Goal: Communication & Community: Answer question/provide support

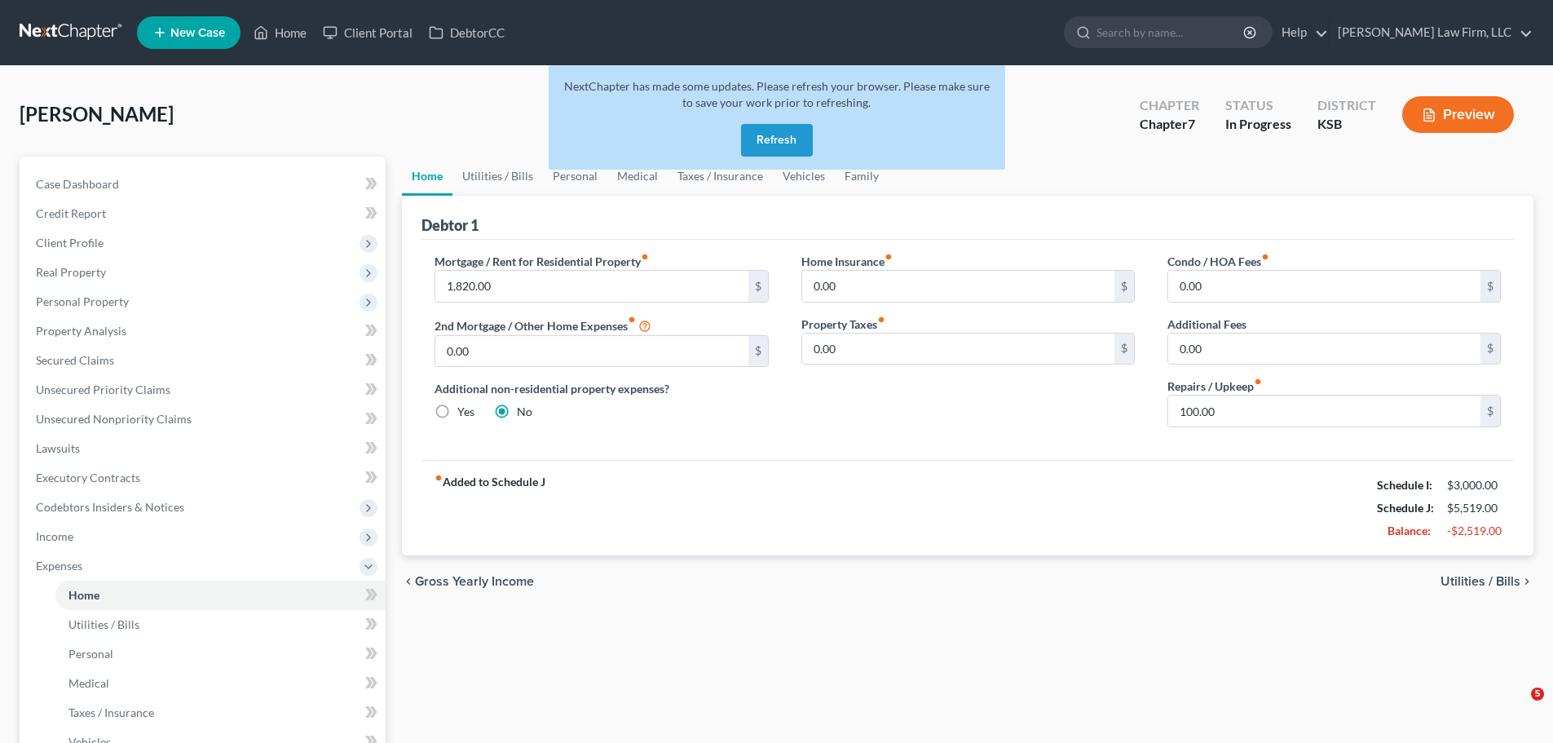
click at [790, 142] on button "Refresh" at bounding box center [777, 140] width 72 height 33
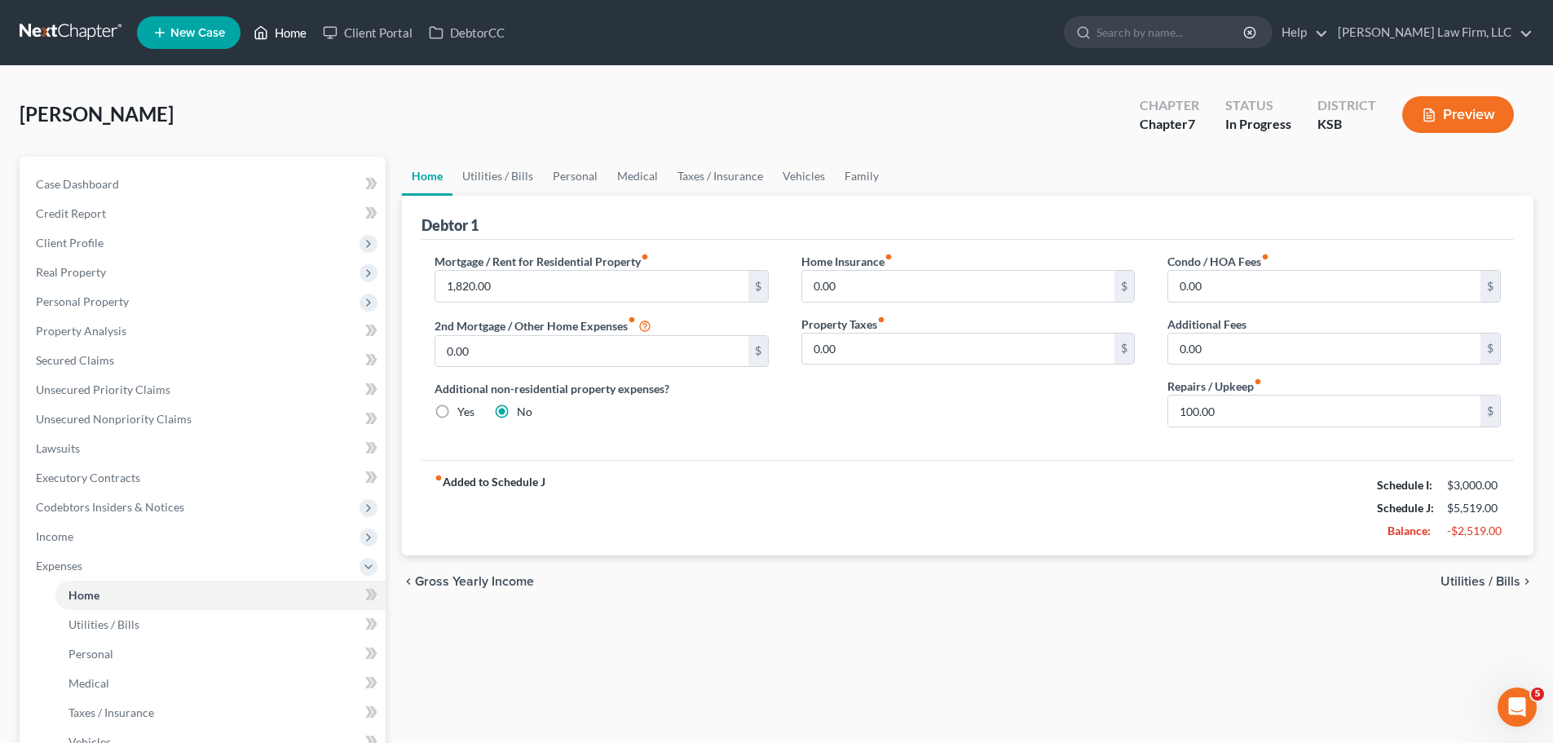
click at [292, 40] on link "Home" at bounding box center [279, 32] width 69 height 29
click at [289, 38] on link "Home" at bounding box center [279, 32] width 69 height 29
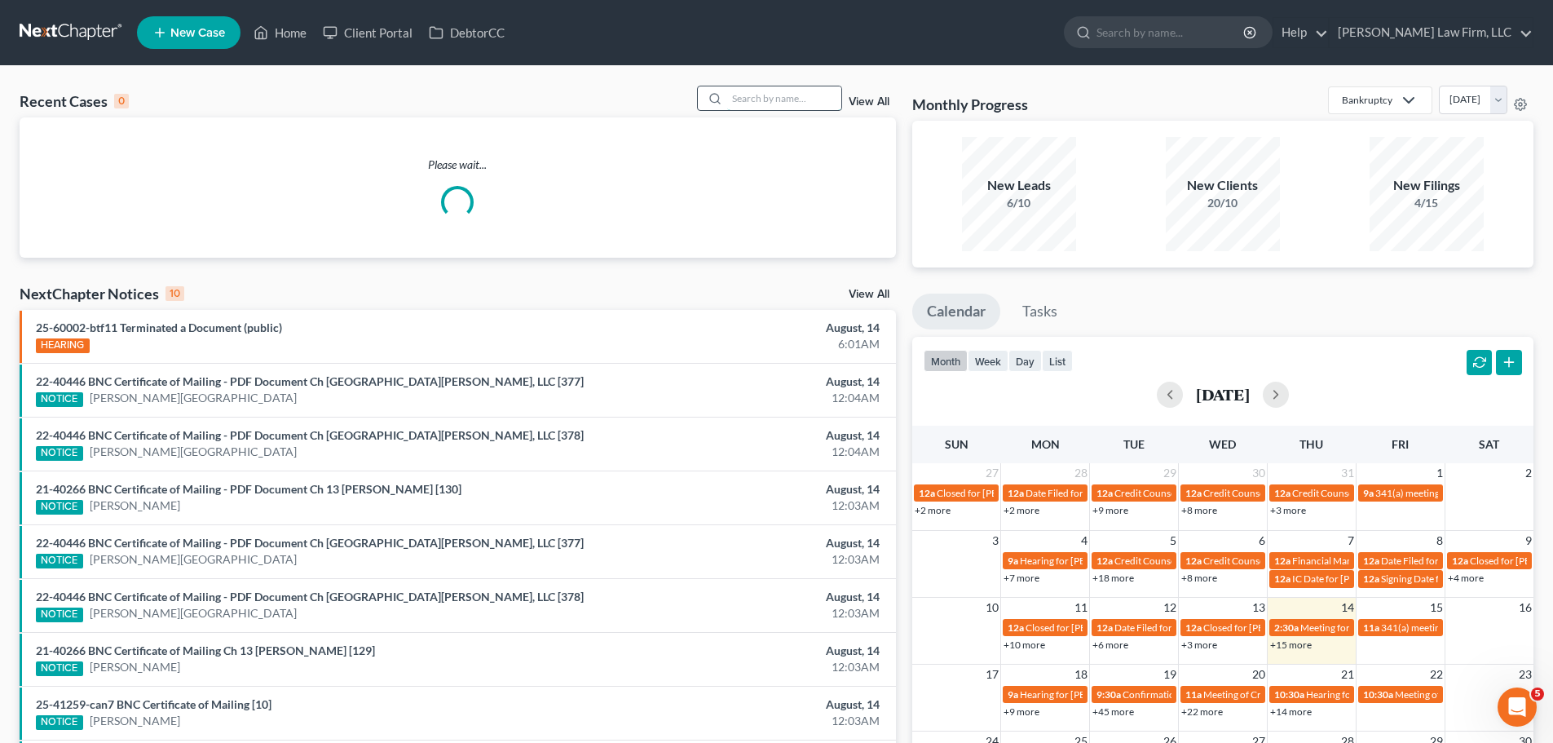
click at [814, 106] on input "search" at bounding box center [784, 98] width 114 height 24
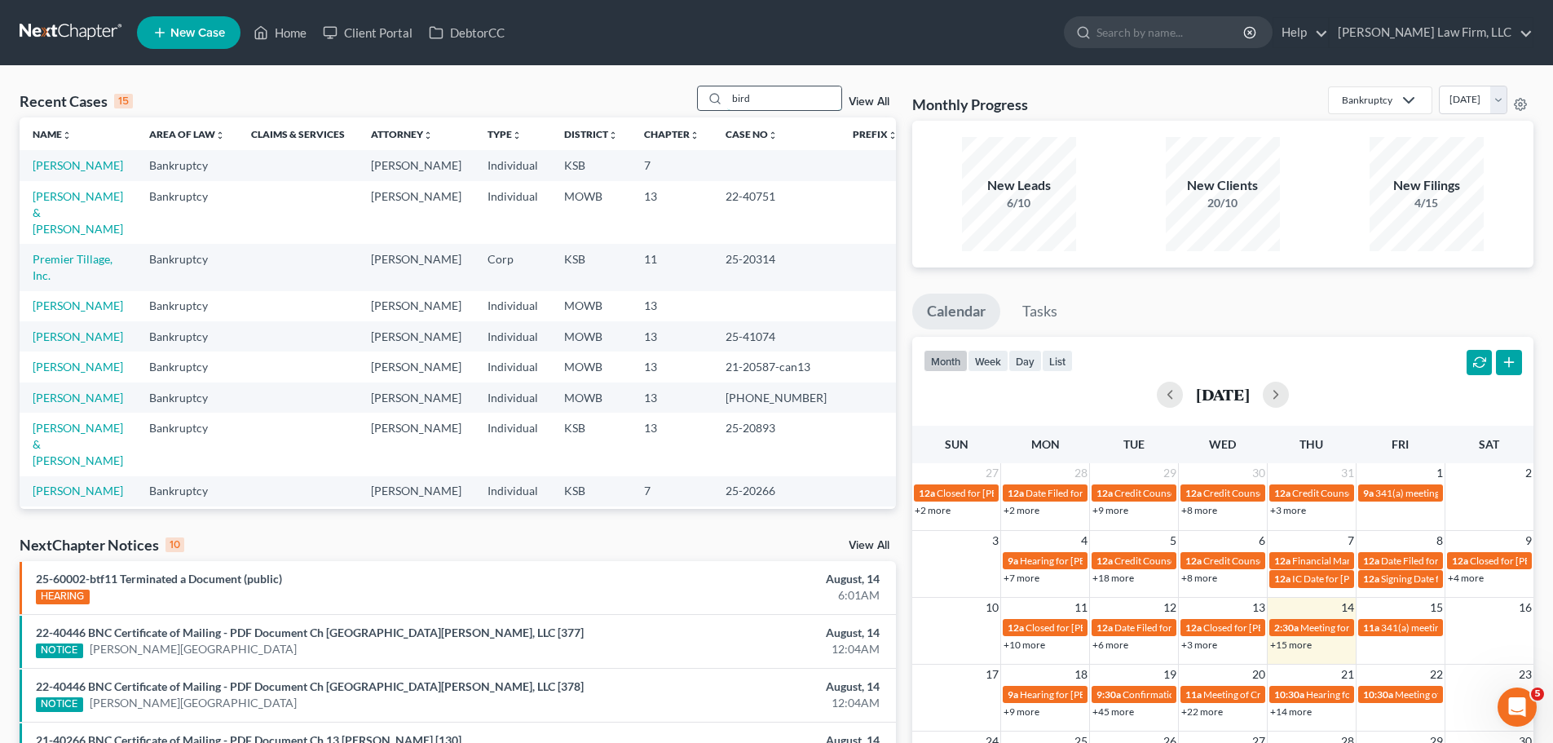
type input "bird"
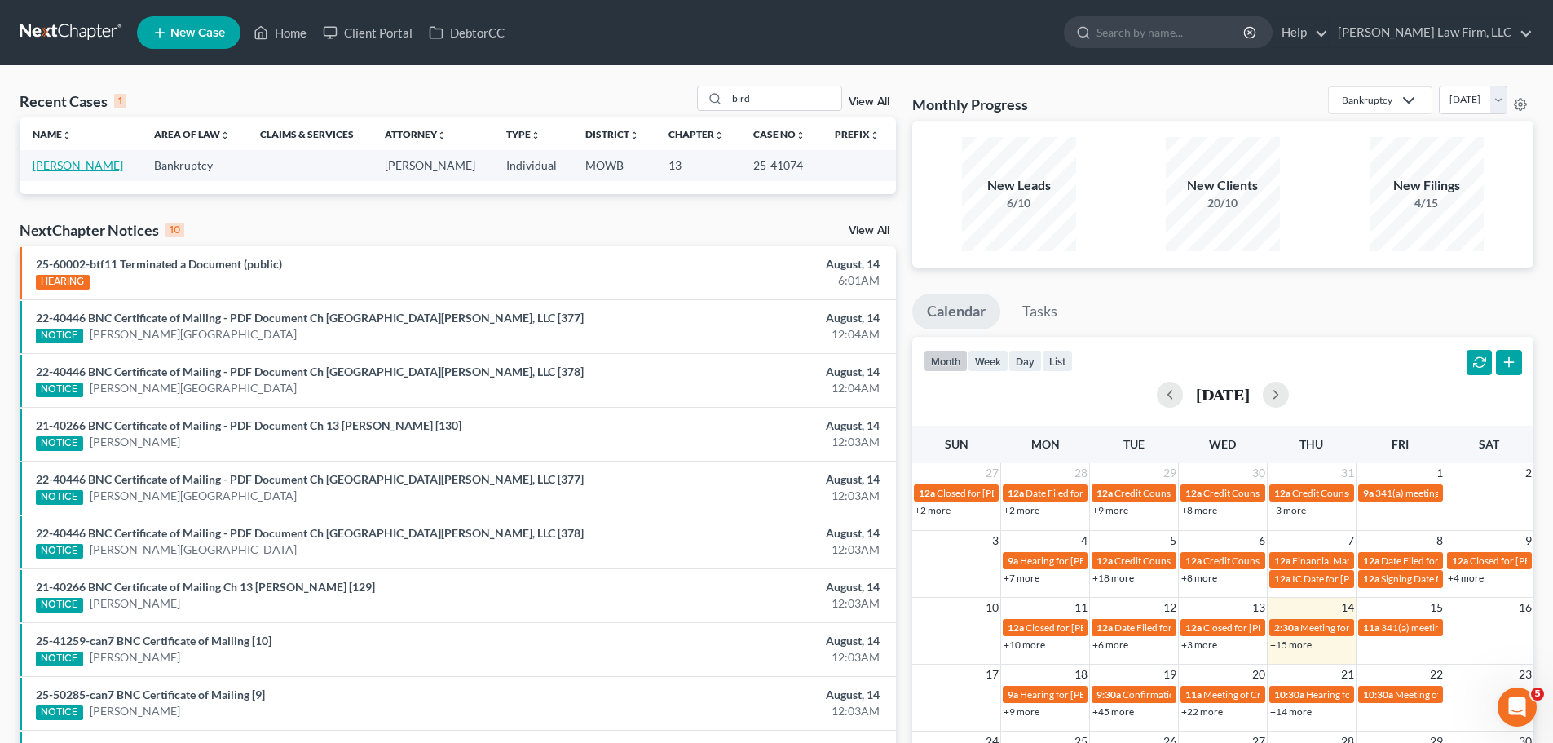
click at [64, 167] on link "[PERSON_NAME]" at bounding box center [78, 165] width 91 height 14
select select "4"
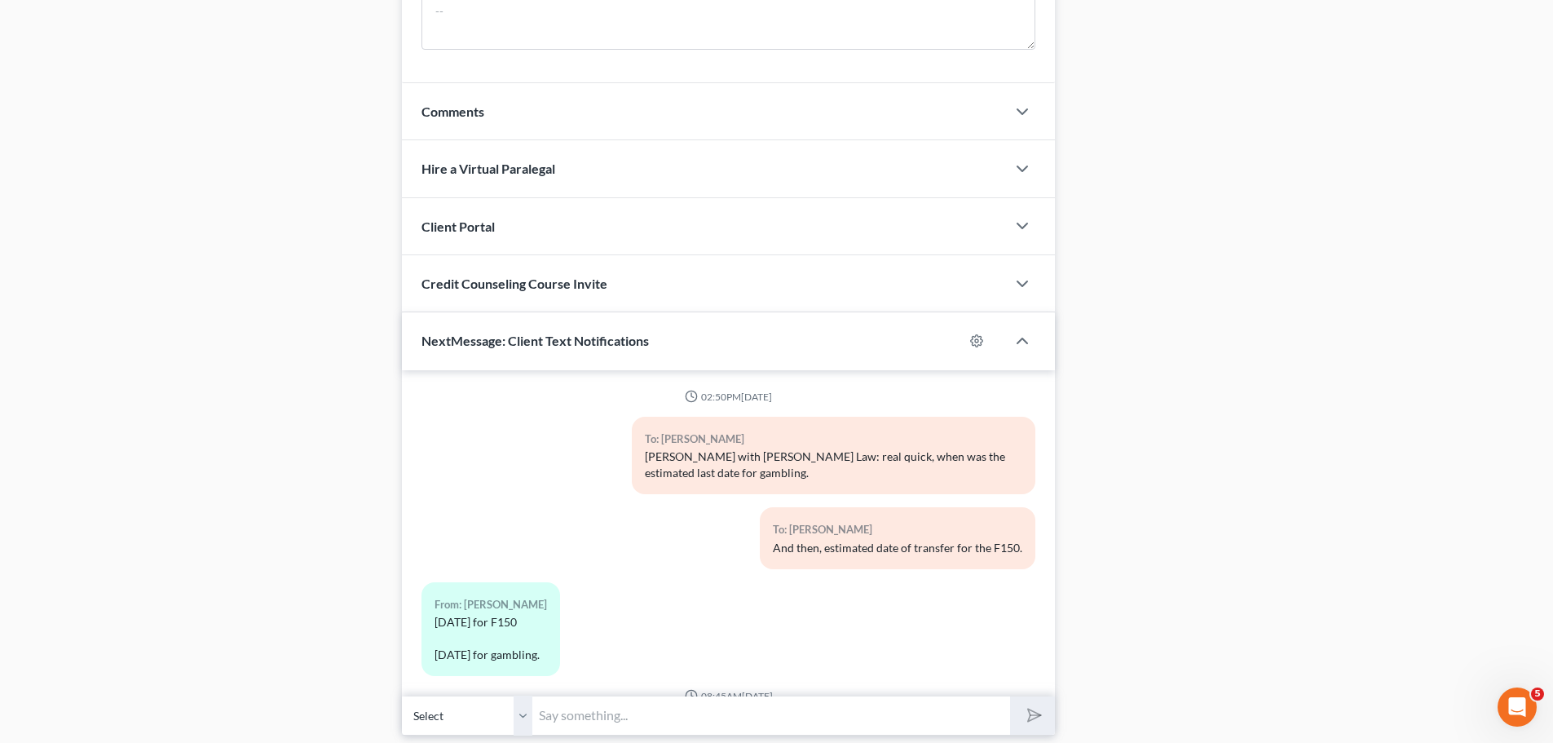
scroll to position [7163, 0]
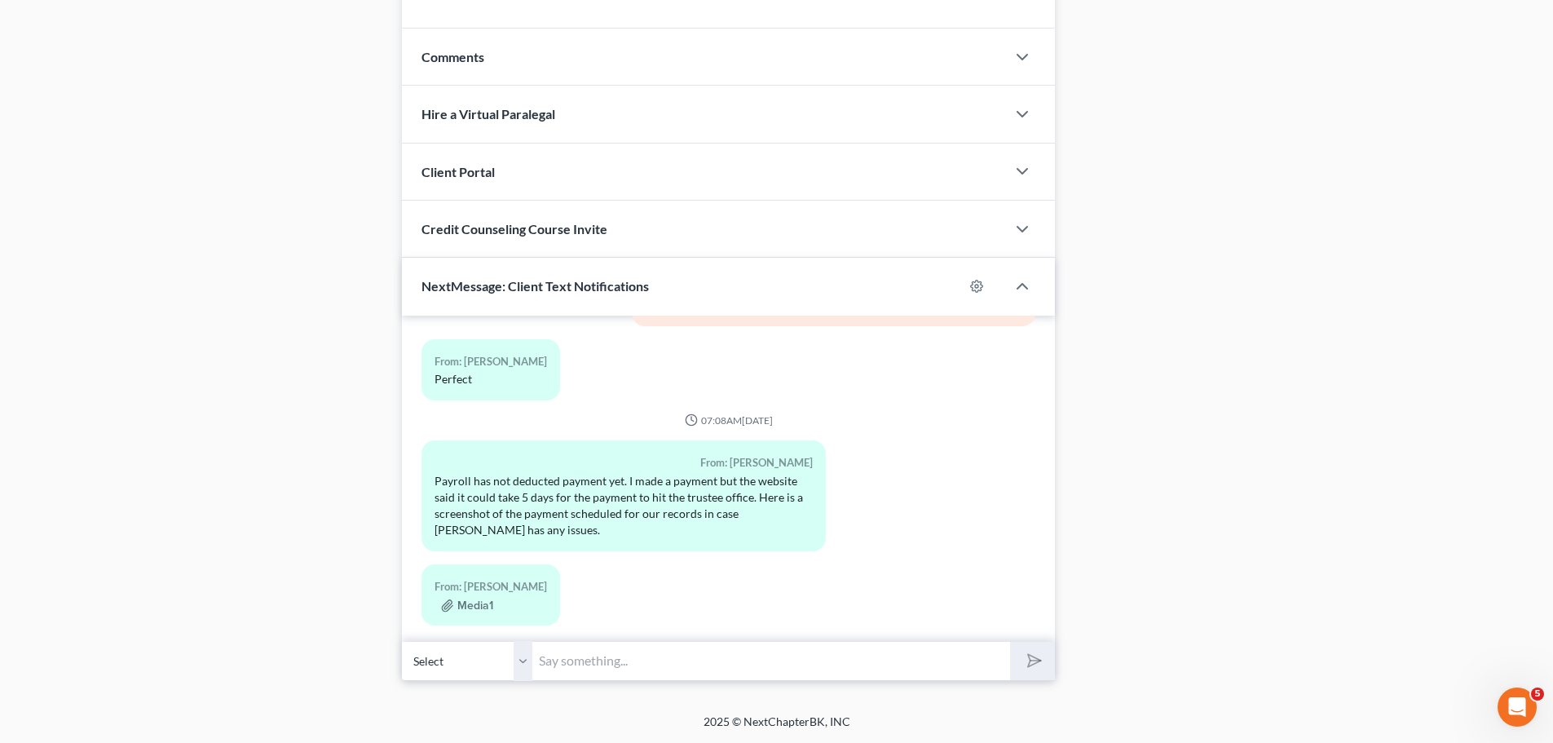
click at [525, 658] on select "Select [PHONE_NUMBER] - [PERSON_NAME]" at bounding box center [467, 661] width 130 height 40
click at [594, 661] on input "text" at bounding box center [772, 661] width 478 height 40
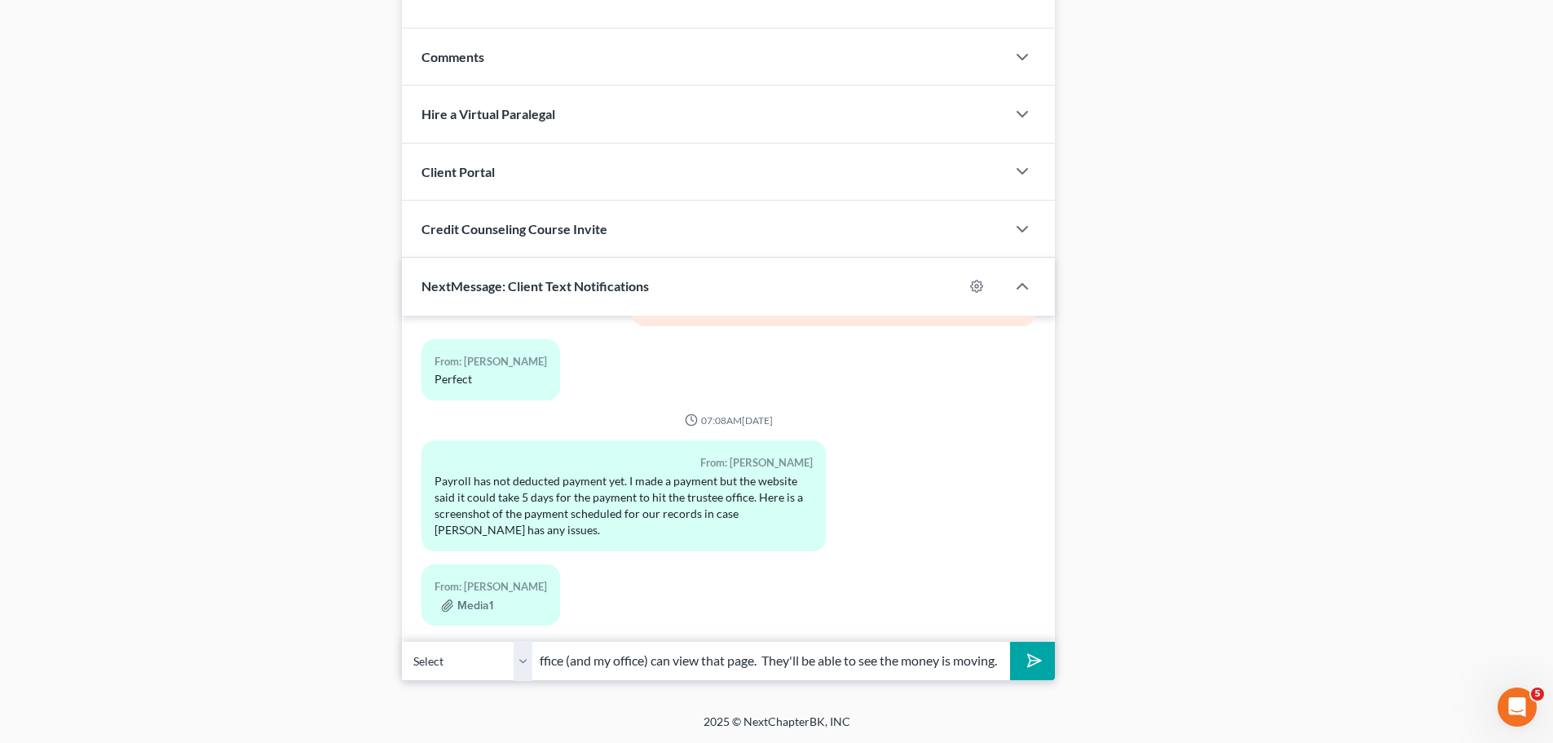
scroll to position [0, 160]
type input "No worries, the Trustee's office (and my office) can view that page. They'll be…"
click at [1010, 642] on button "submit" at bounding box center [1032, 661] width 45 height 38
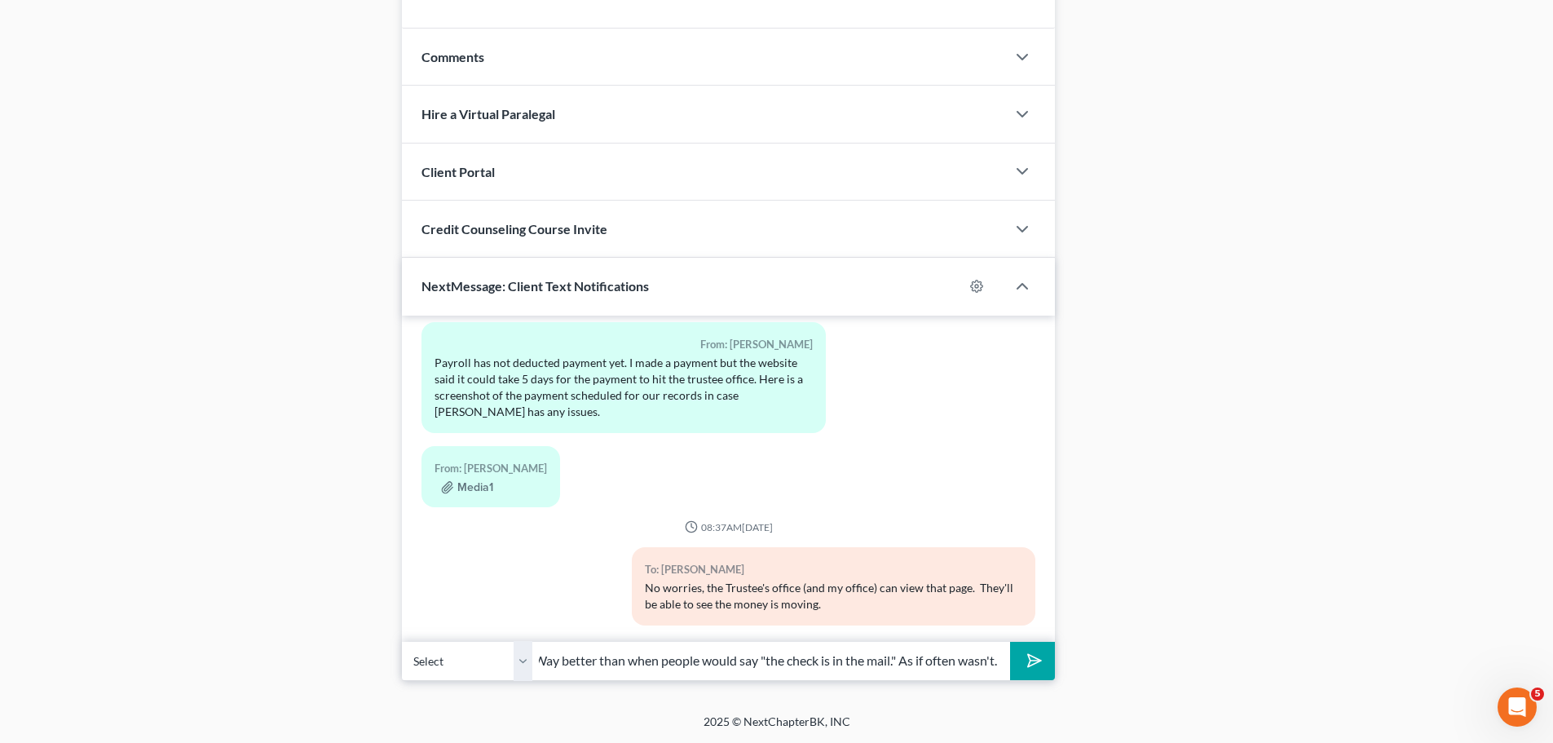
scroll to position [0, 15]
type input "Way better than when people would say "the check is in the mail." As if often w…"
click at [1010, 642] on button "submit" at bounding box center [1032, 661] width 45 height 38
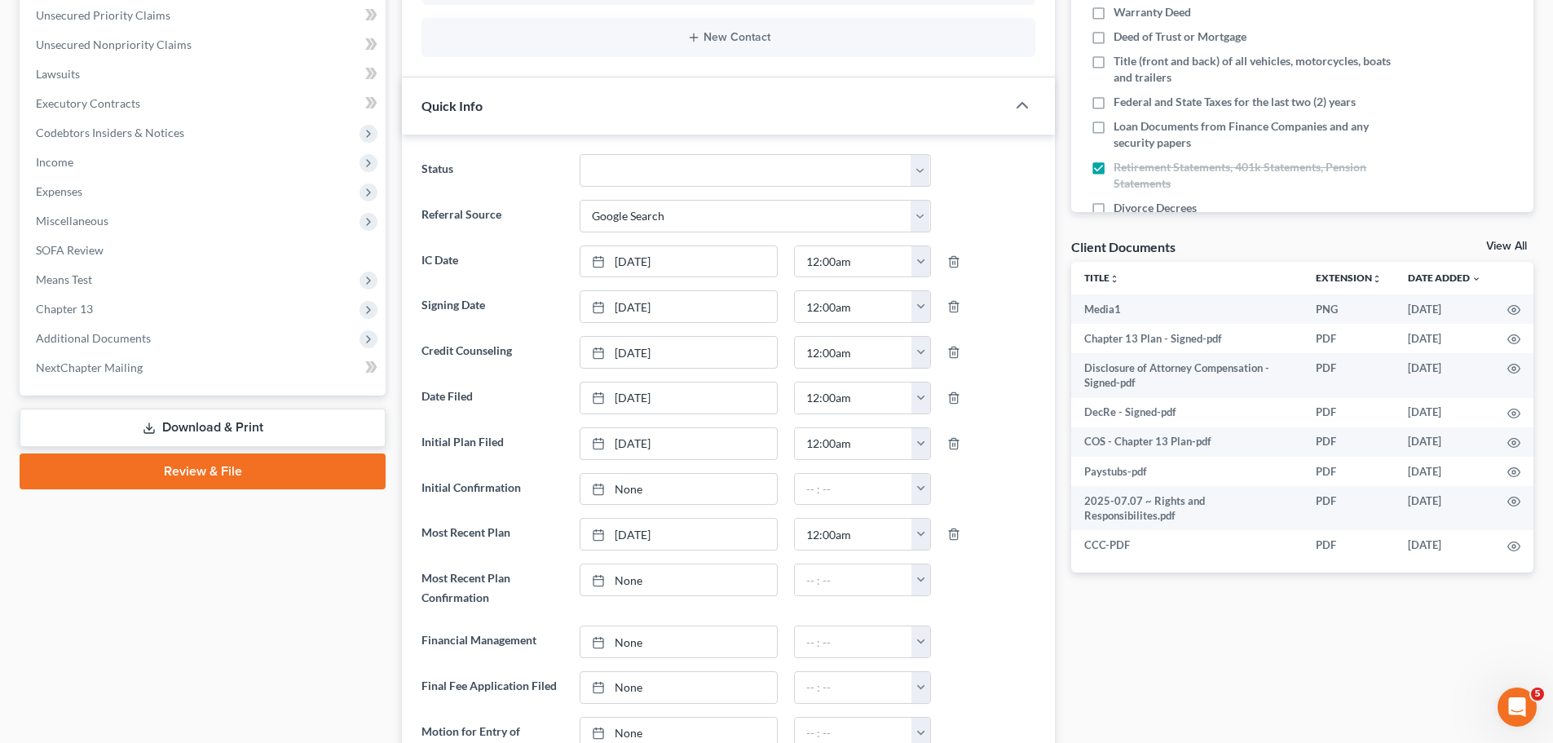
scroll to position [0, 0]
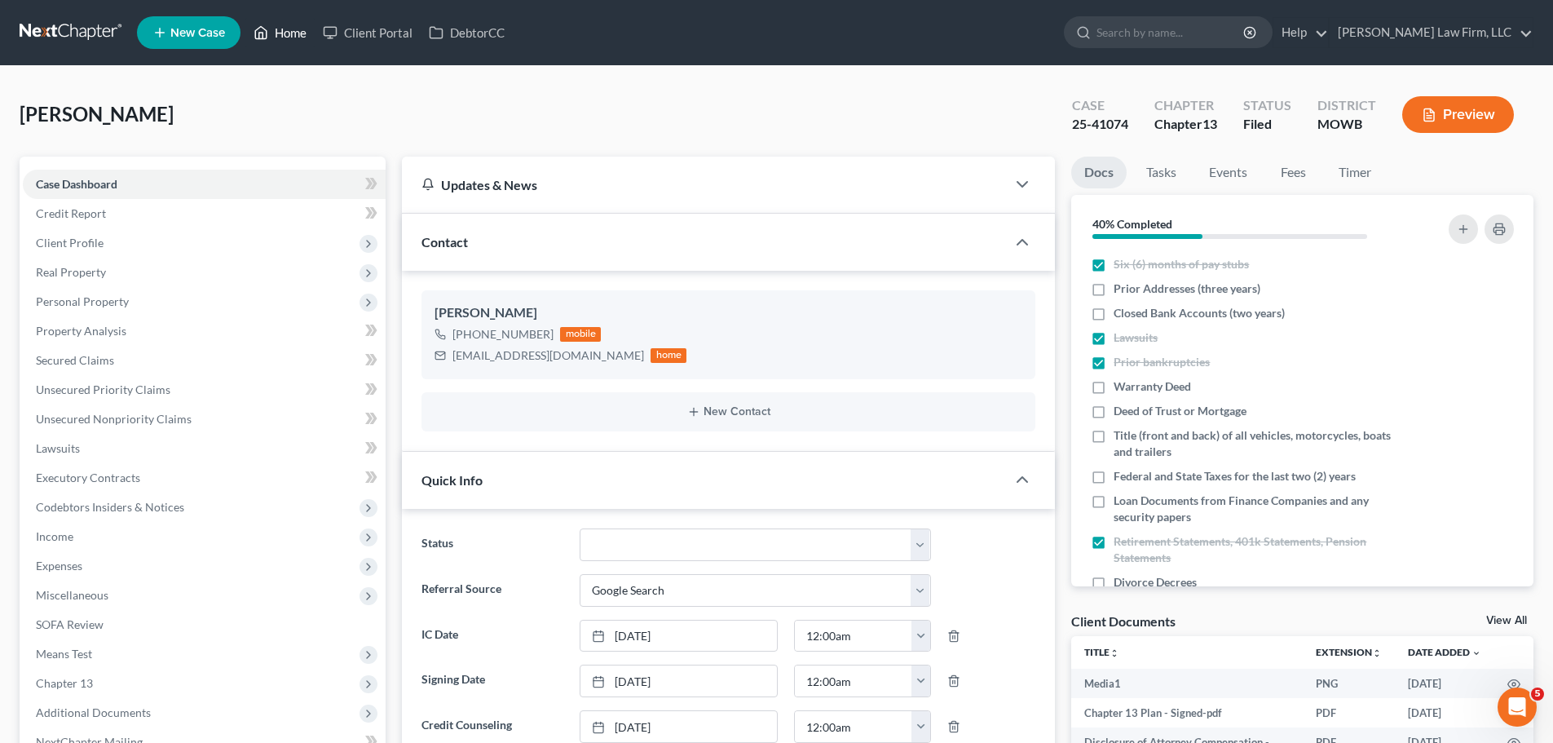
click at [268, 36] on icon at bounding box center [261, 33] width 15 height 20
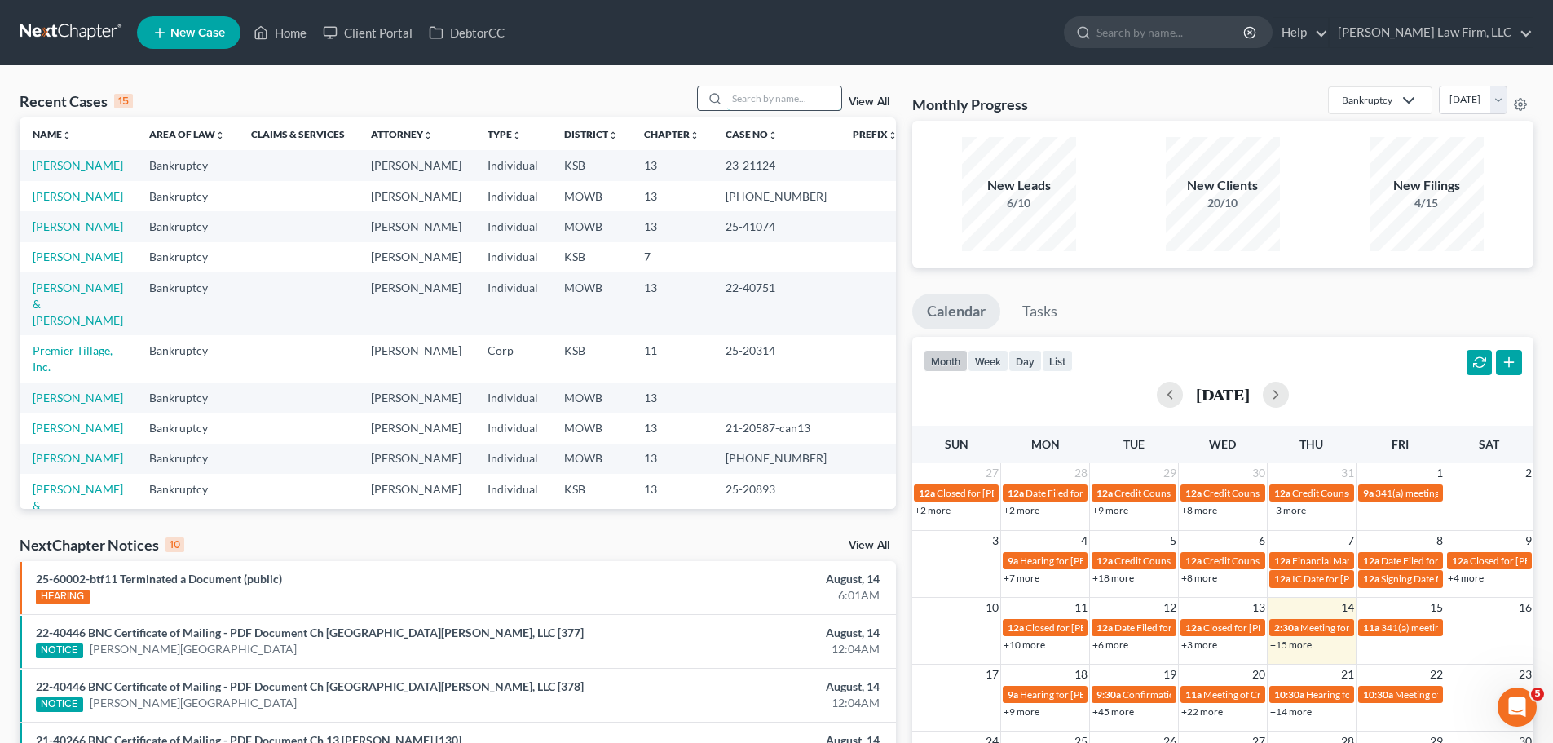
click at [812, 89] on input "search" at bounding box center [784, 98] width 114 height 24
type input "[PERSON_NAME]"
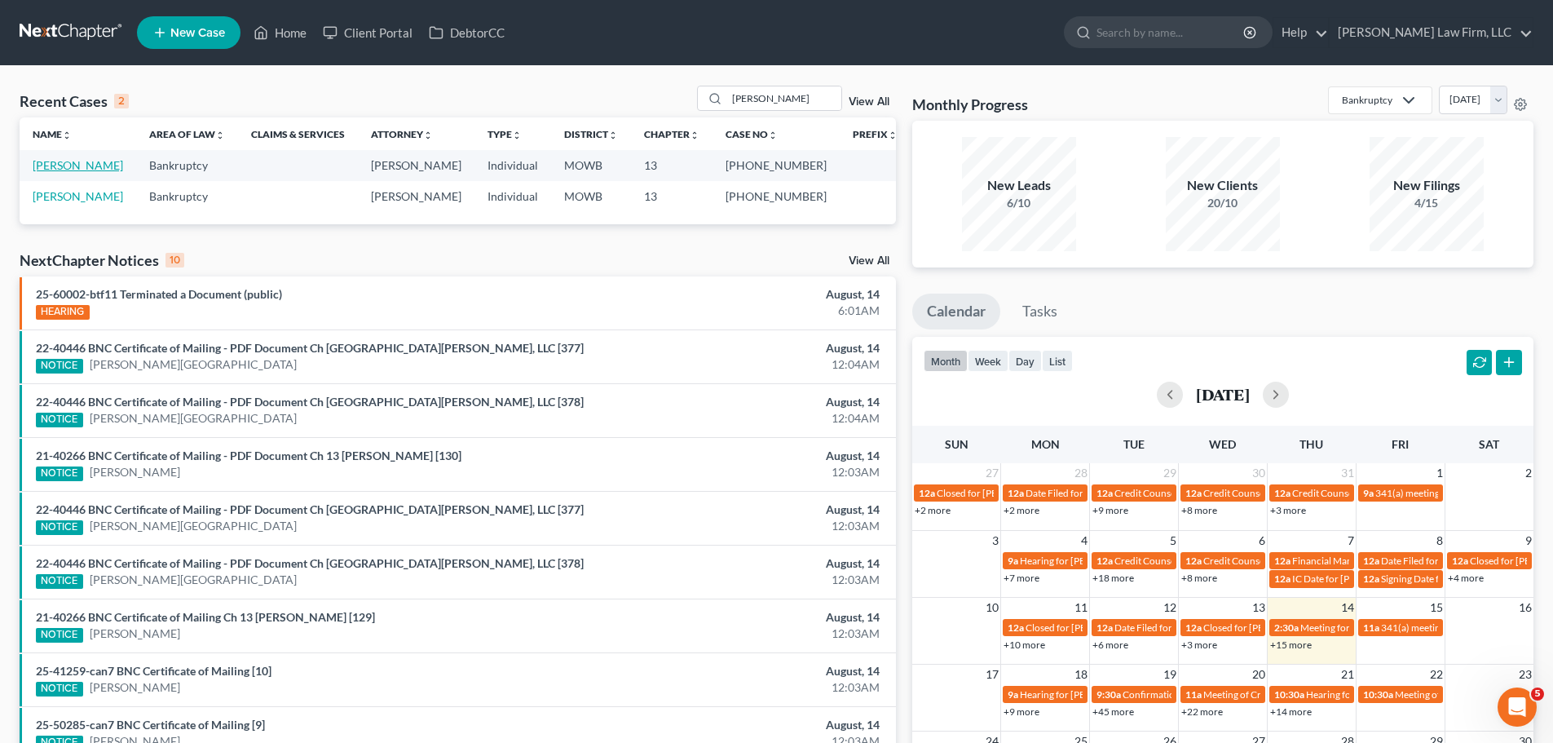
click at [88, 168] on link "[PERSON_NAME]" at bounding box center [78, 165] width 91 height 14
select select "1"
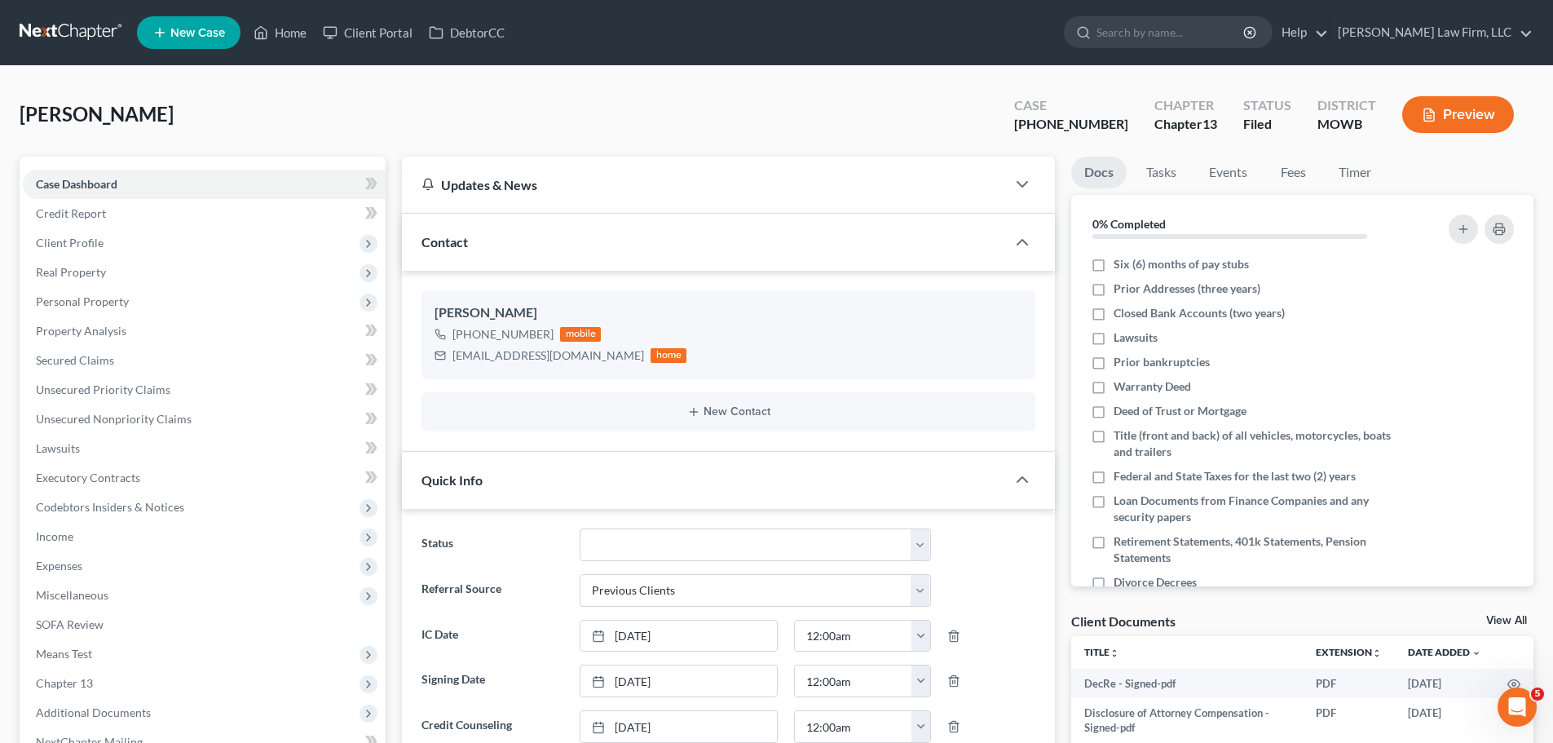
scroll to position [11444, 0]
click at [86, 528] on span "Income" at bounding box center [204, 536] width 363 height 29
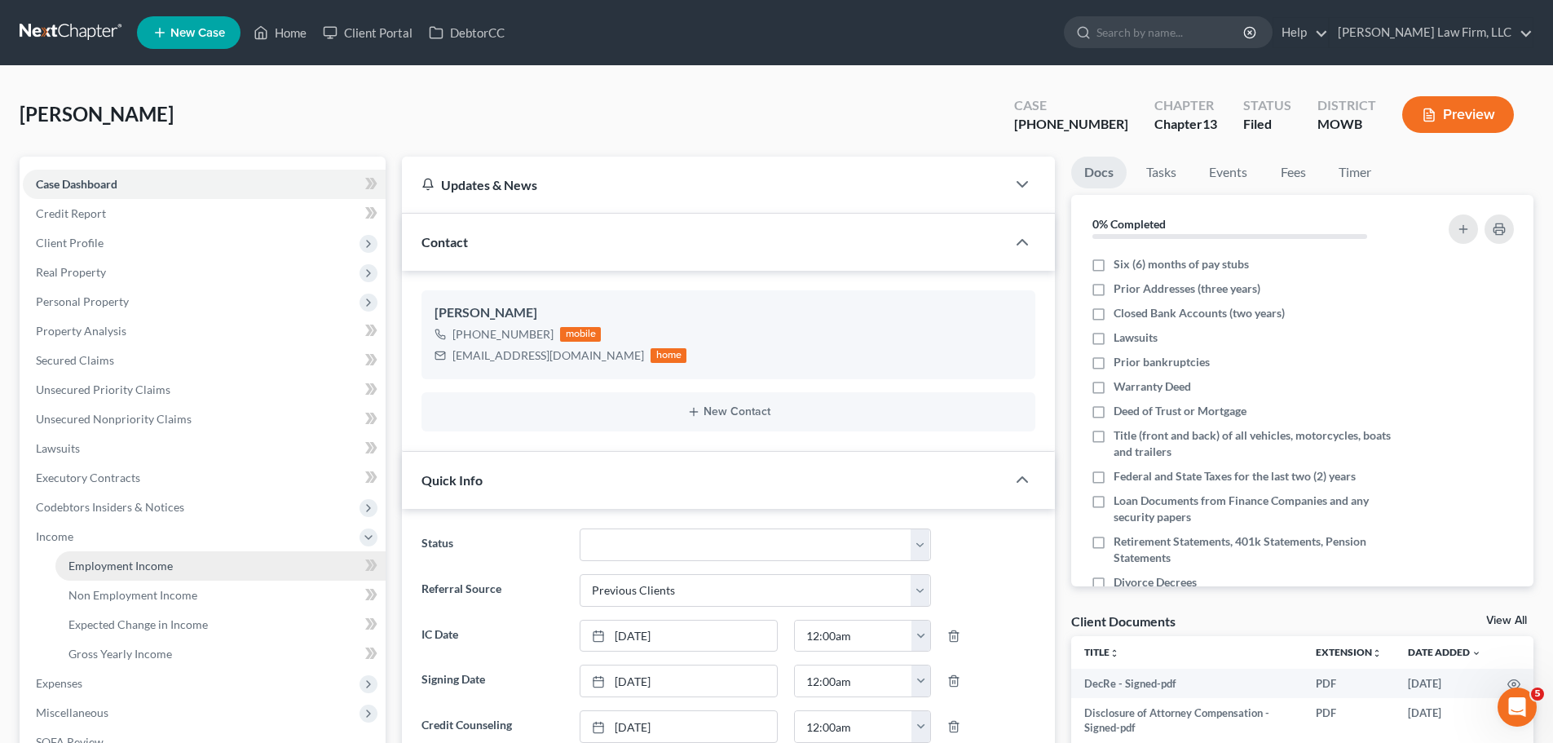
click at [148, 564] on span "Employment Income" at bounding box center [121, 566] width 104 height 14
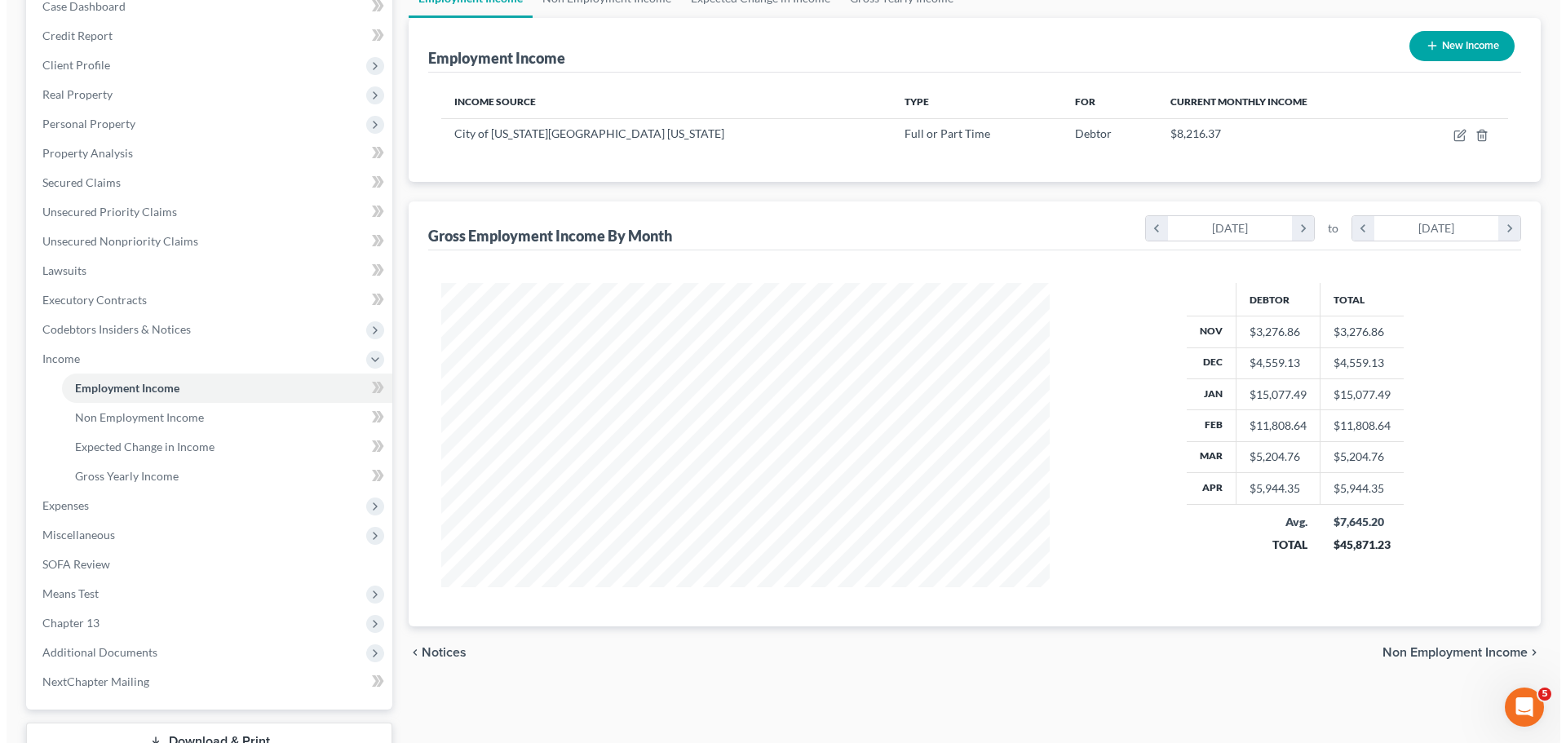
scroll to position [137, 0]
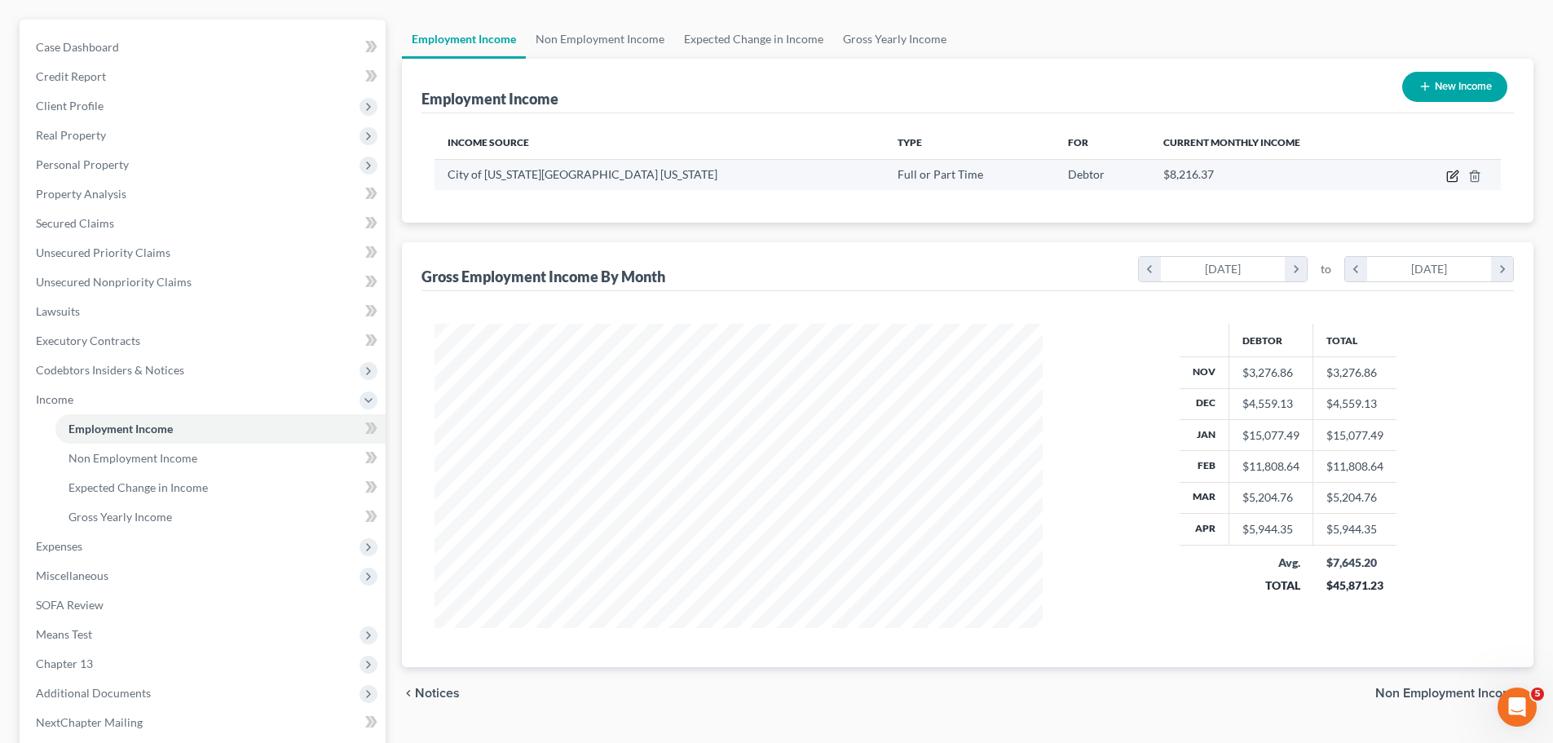
click at [1456, 173] on icon "button" at bounding box center [1453, 176] width 13 height 13
select select "0"
select select "26"
select select "2"
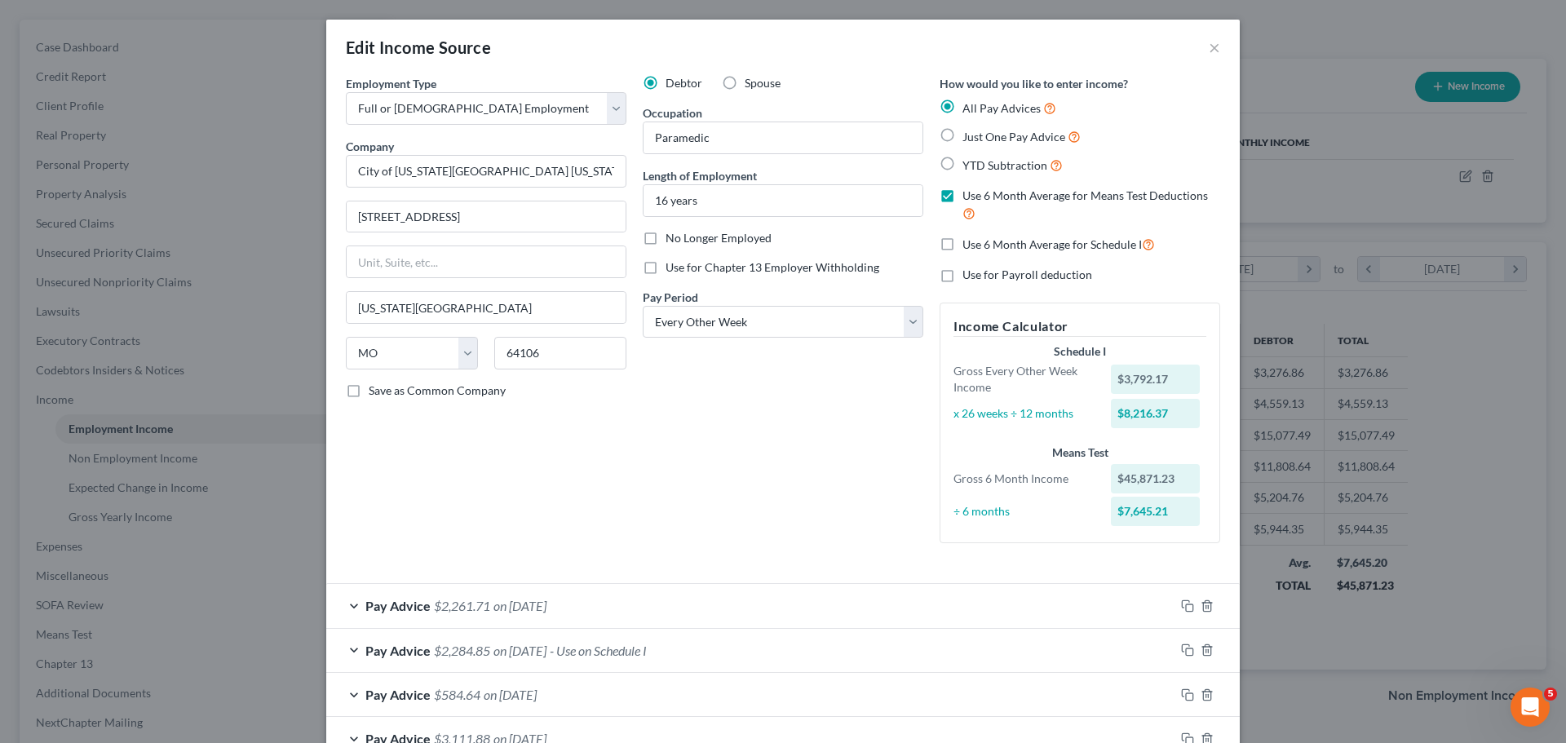
scroll to position [245, 0]
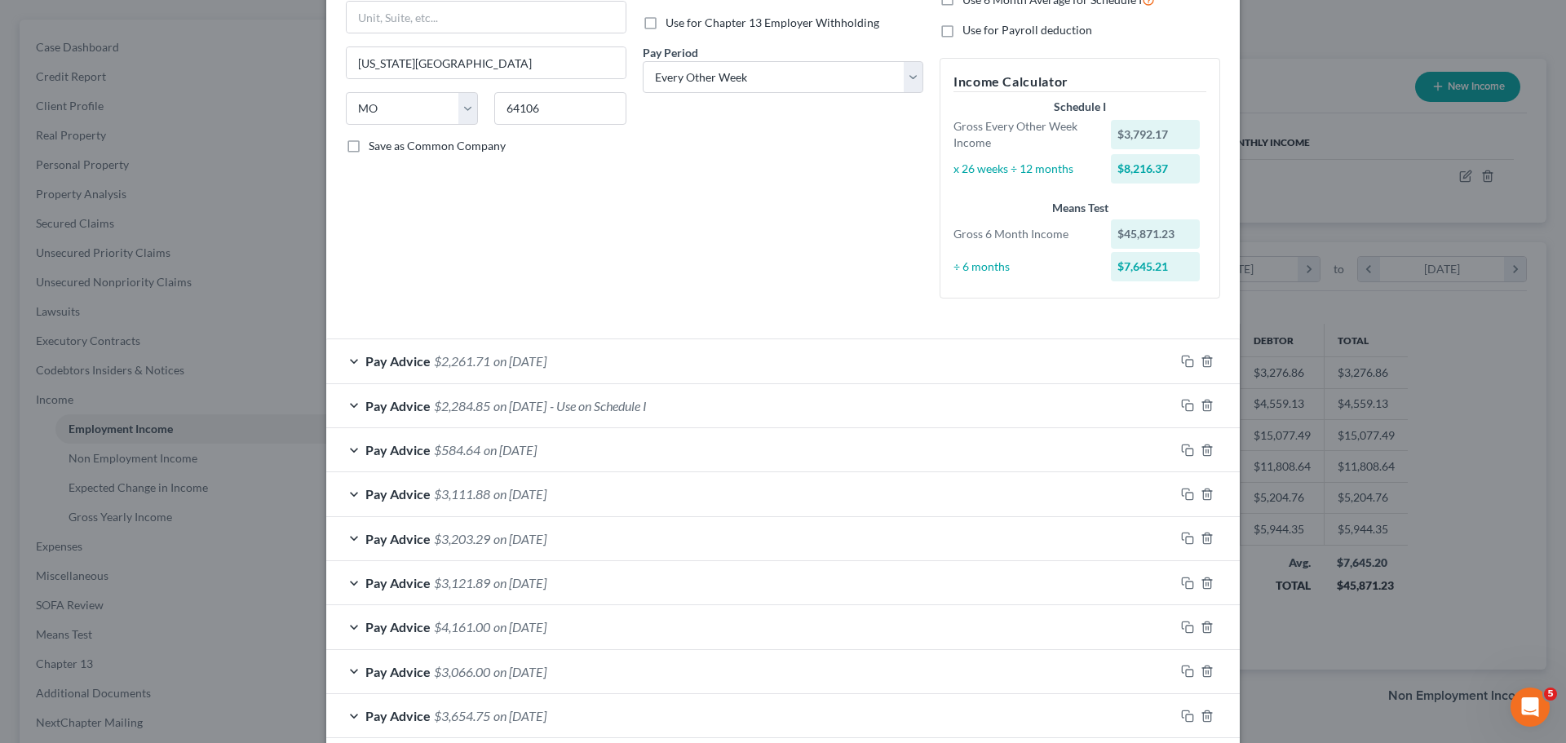
click at [647, 402] on span "- Use on Schedule I" at bounding box center [598, 405] width 97 height 15
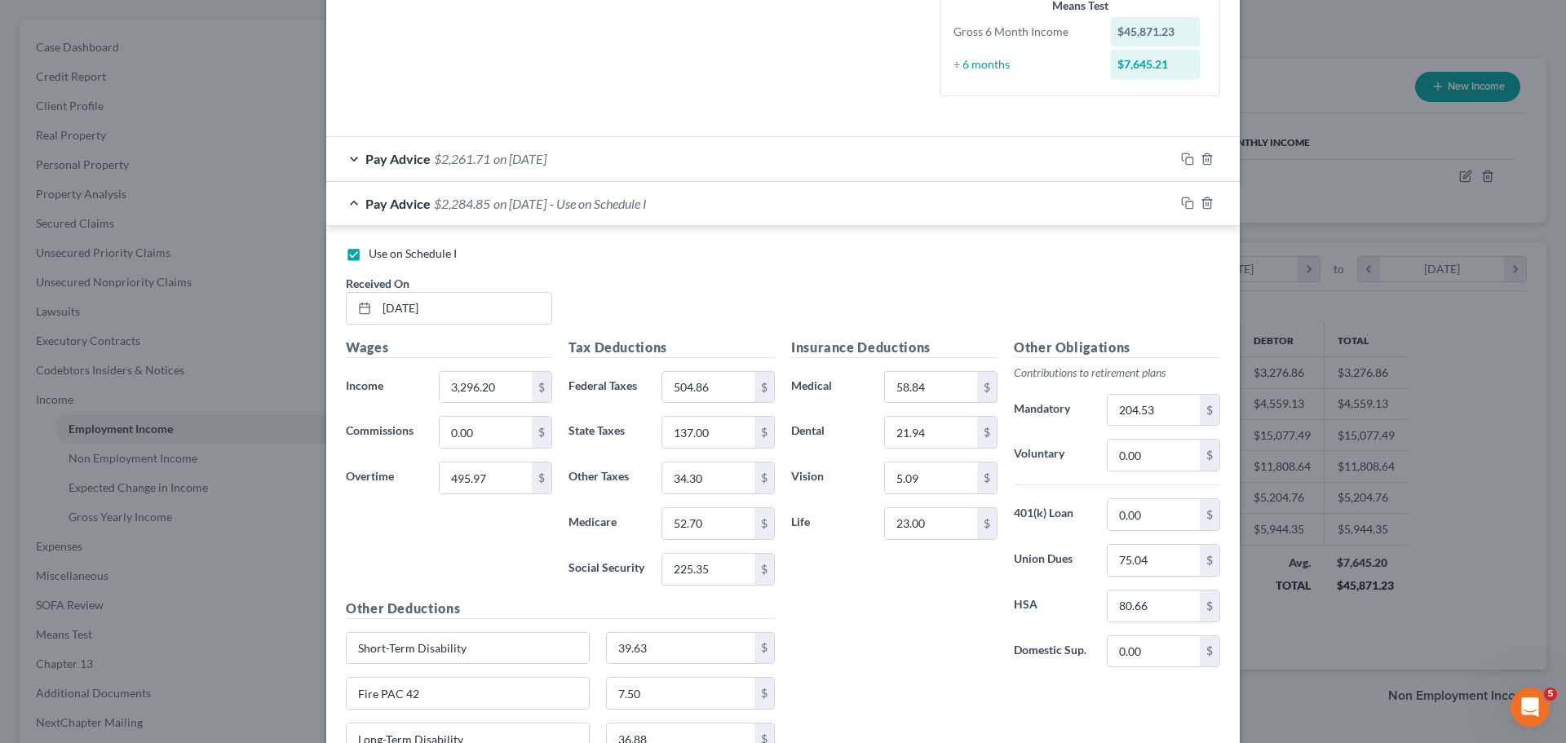
scroll to position [408, 0]
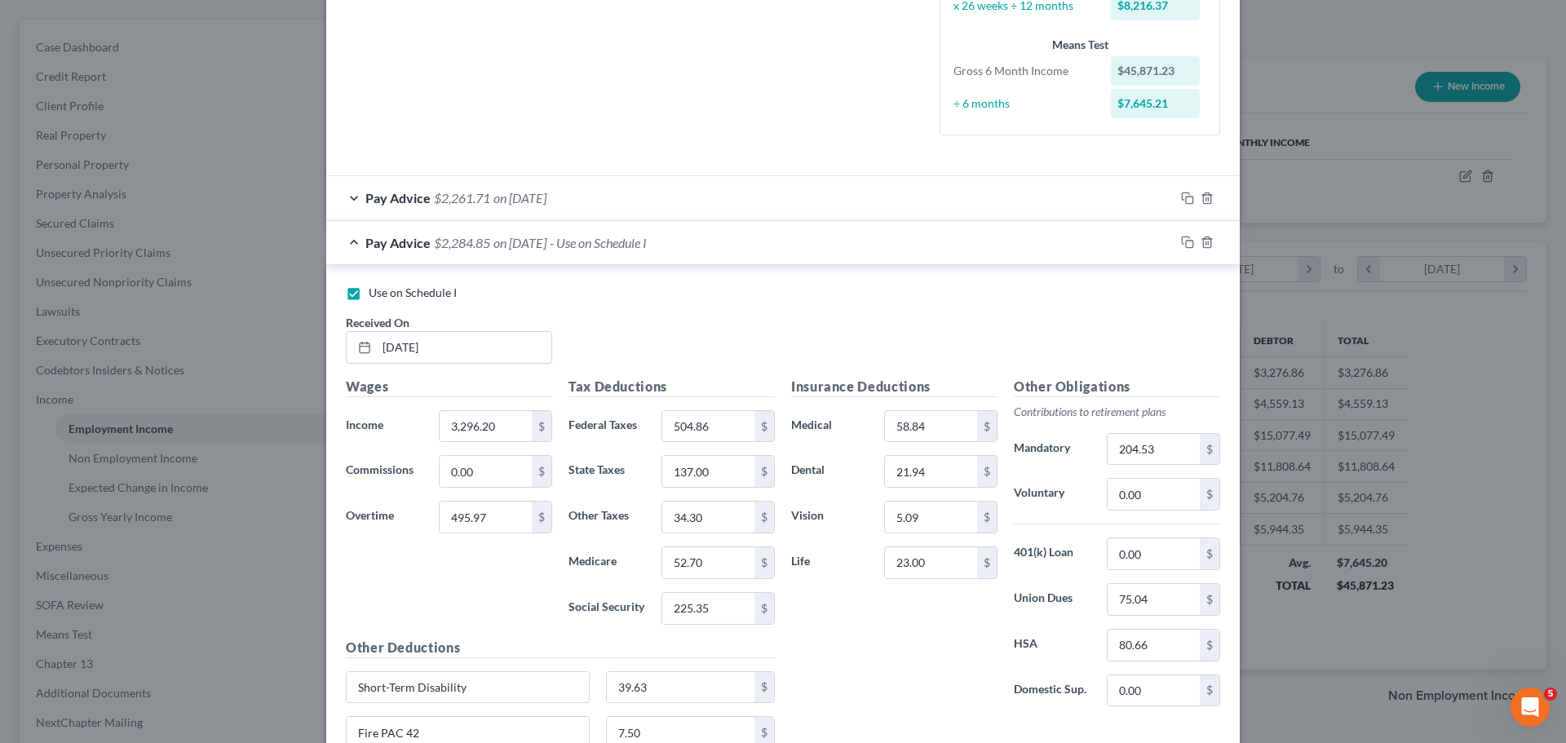
click at [527, 204] on span "on [DATE]" at bounding box center [519, 197] width 53 height 15
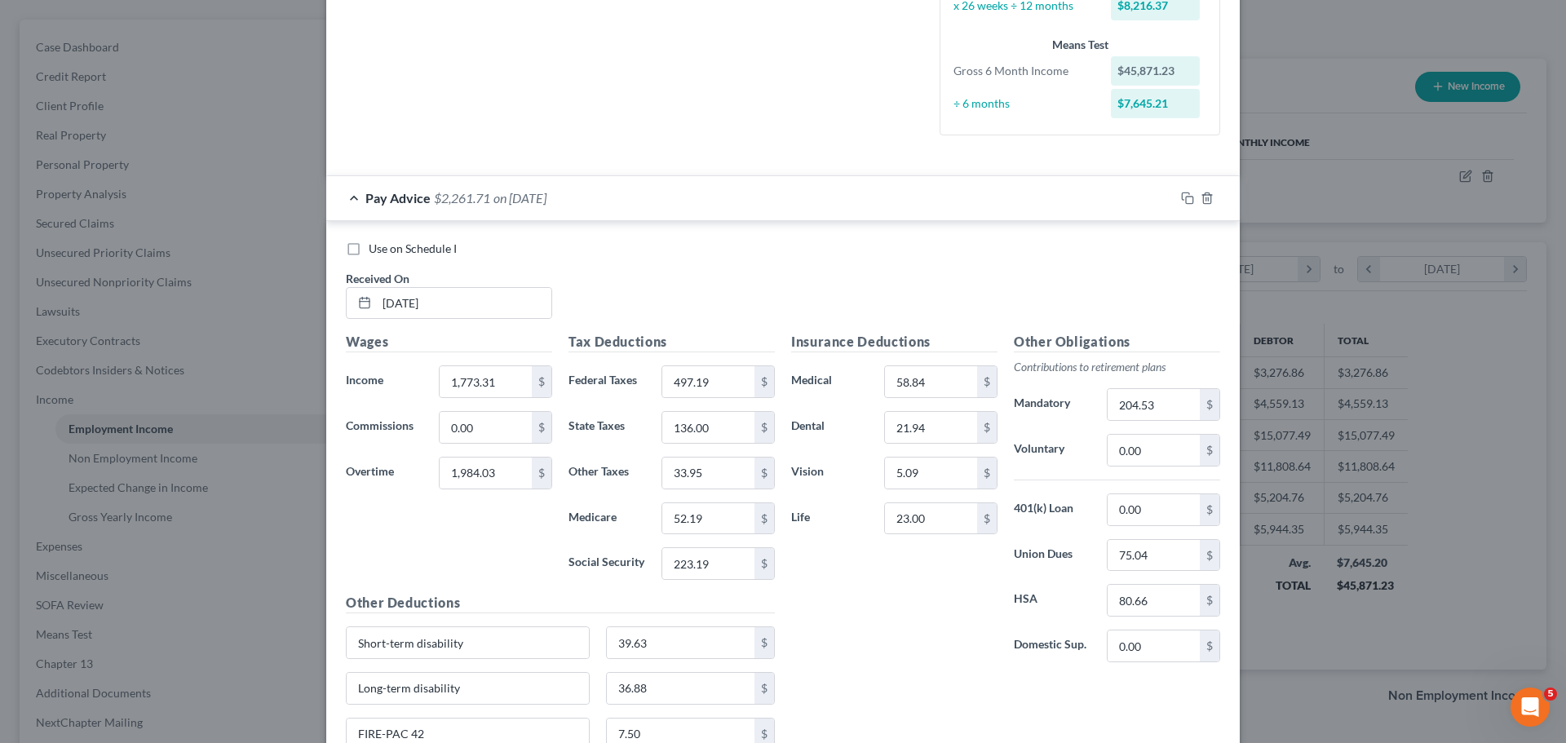
drag, startPoint x: 608, startPoint y: 226, endPoint x: 630, endPoint y: 117, distance: 110.5
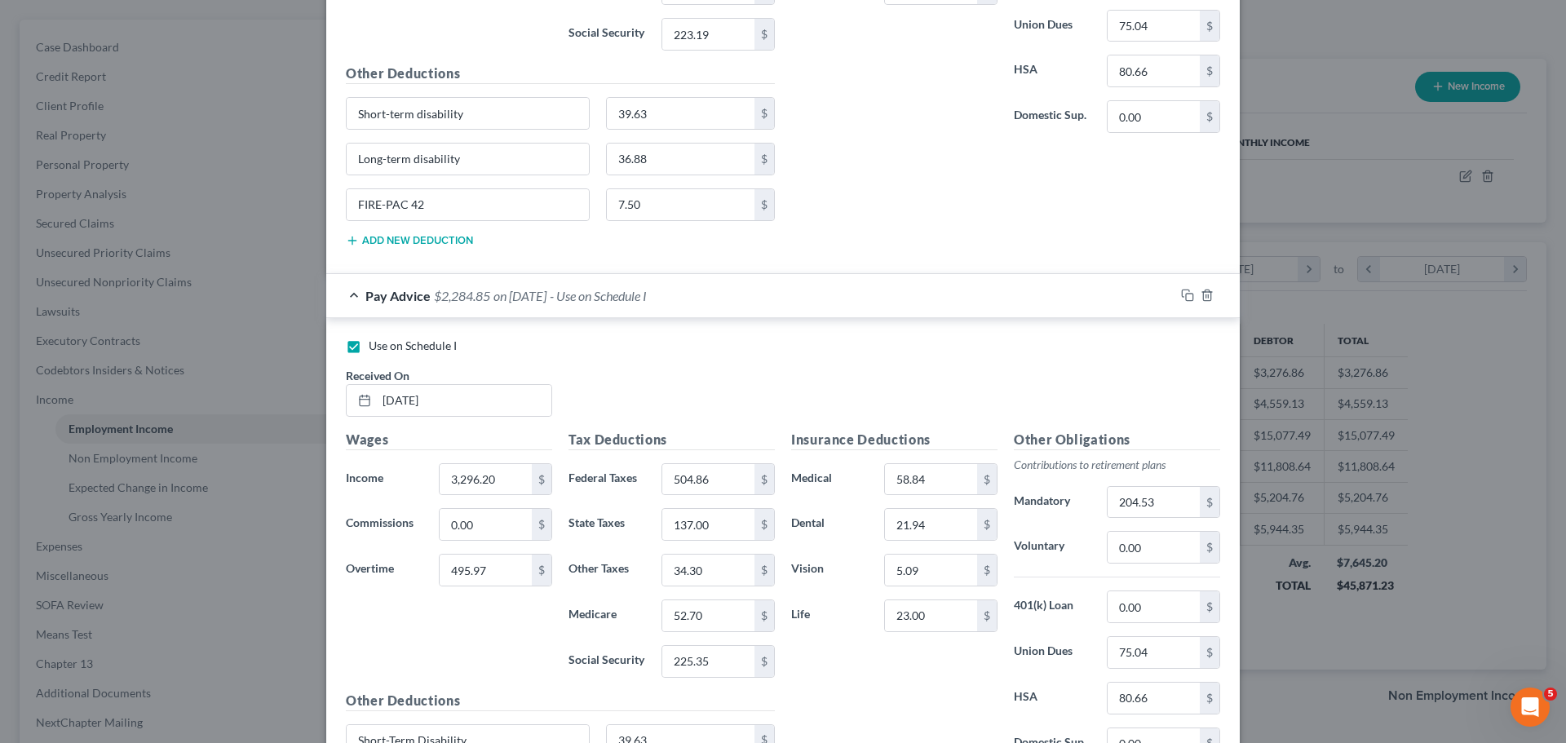
scroll to position [734, 0]
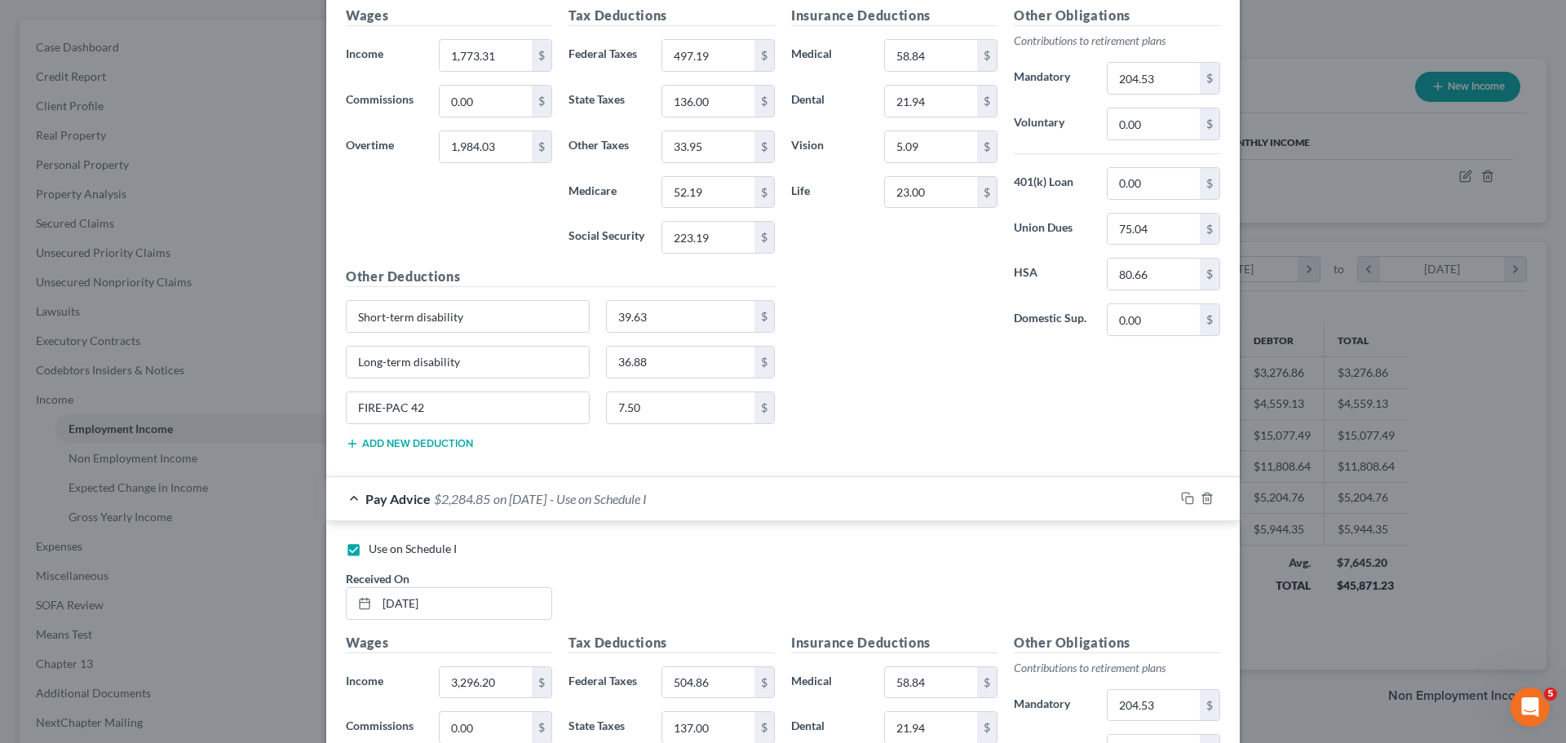
click at [520, 500] on span "on [DATE]" at bounding box center [519, 498] width 53 height 15
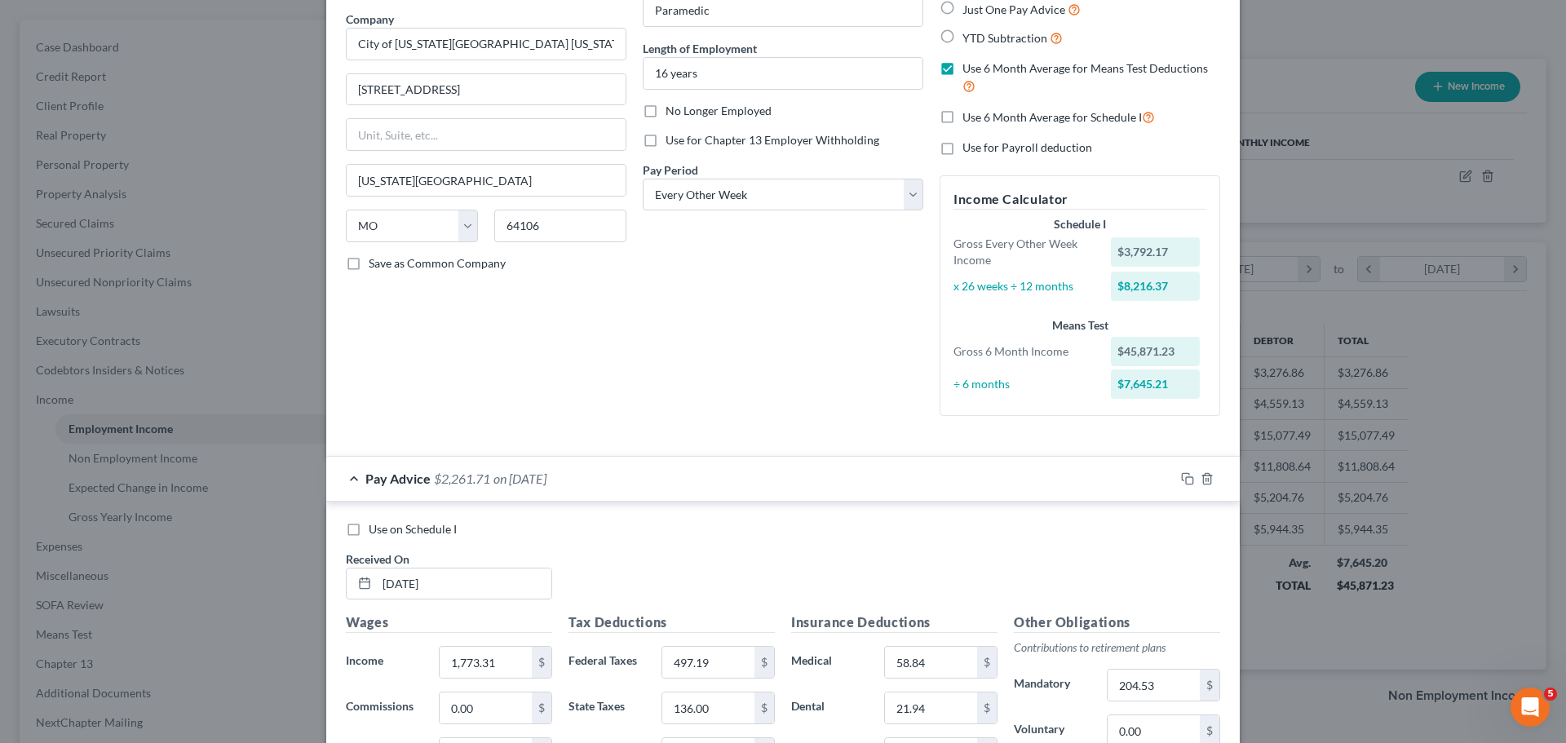
scroll to position [82, 0]
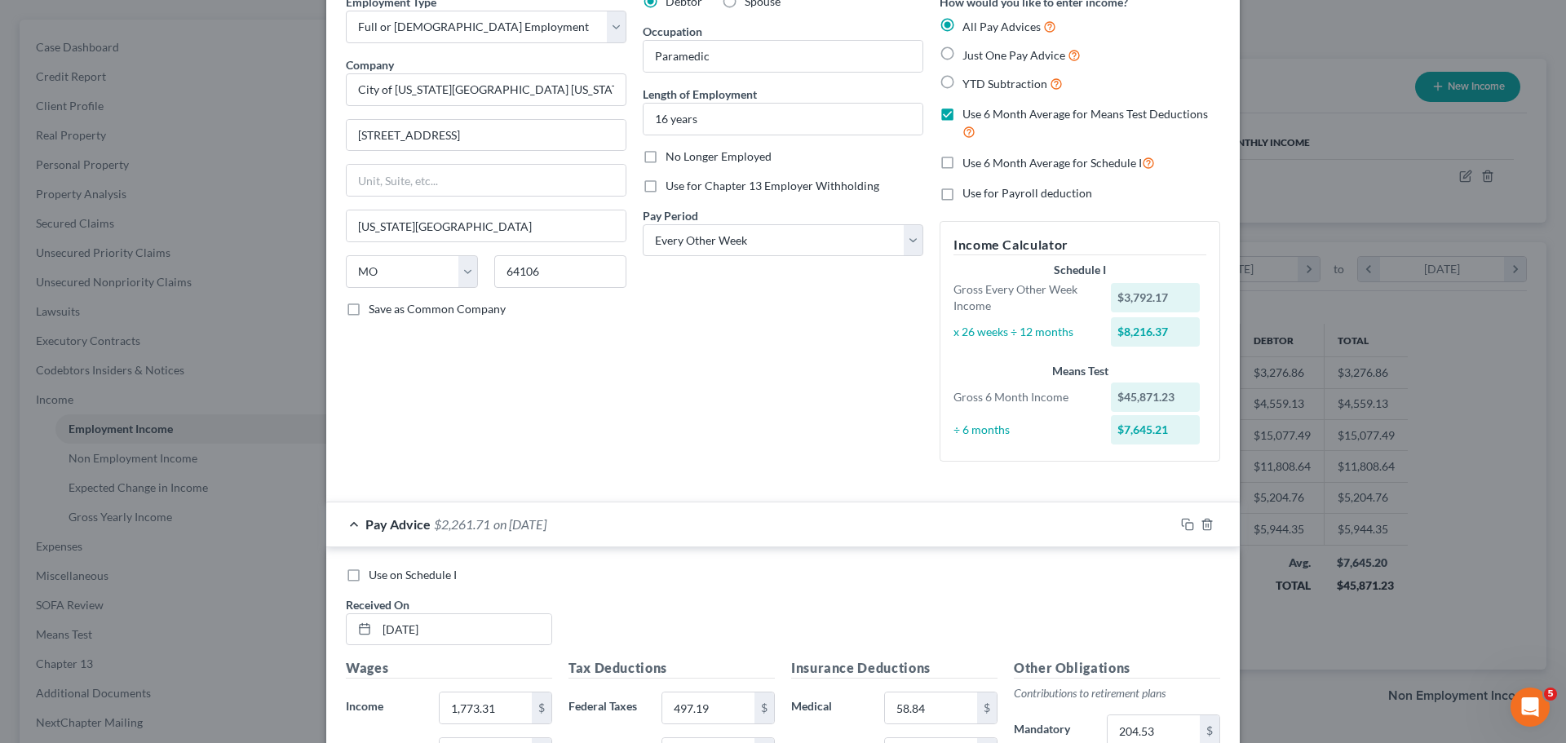
click at [656, 371] on div "Debtor Spouse Occupation Paramedic Length of Employment 16 years No Longer Empl…" at bounding box center [782, 233] width 297 height 481
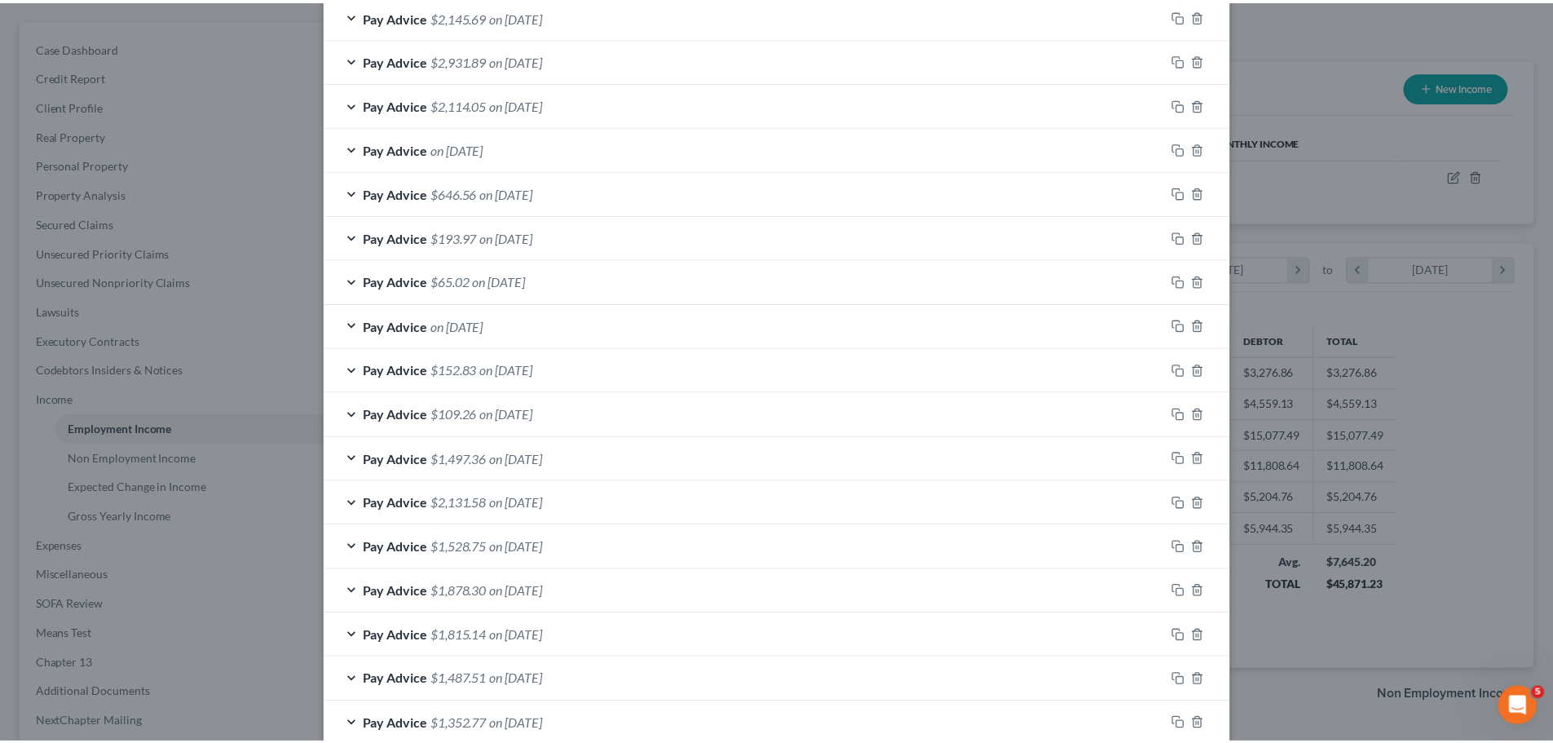
scroll to position [1975, 0]
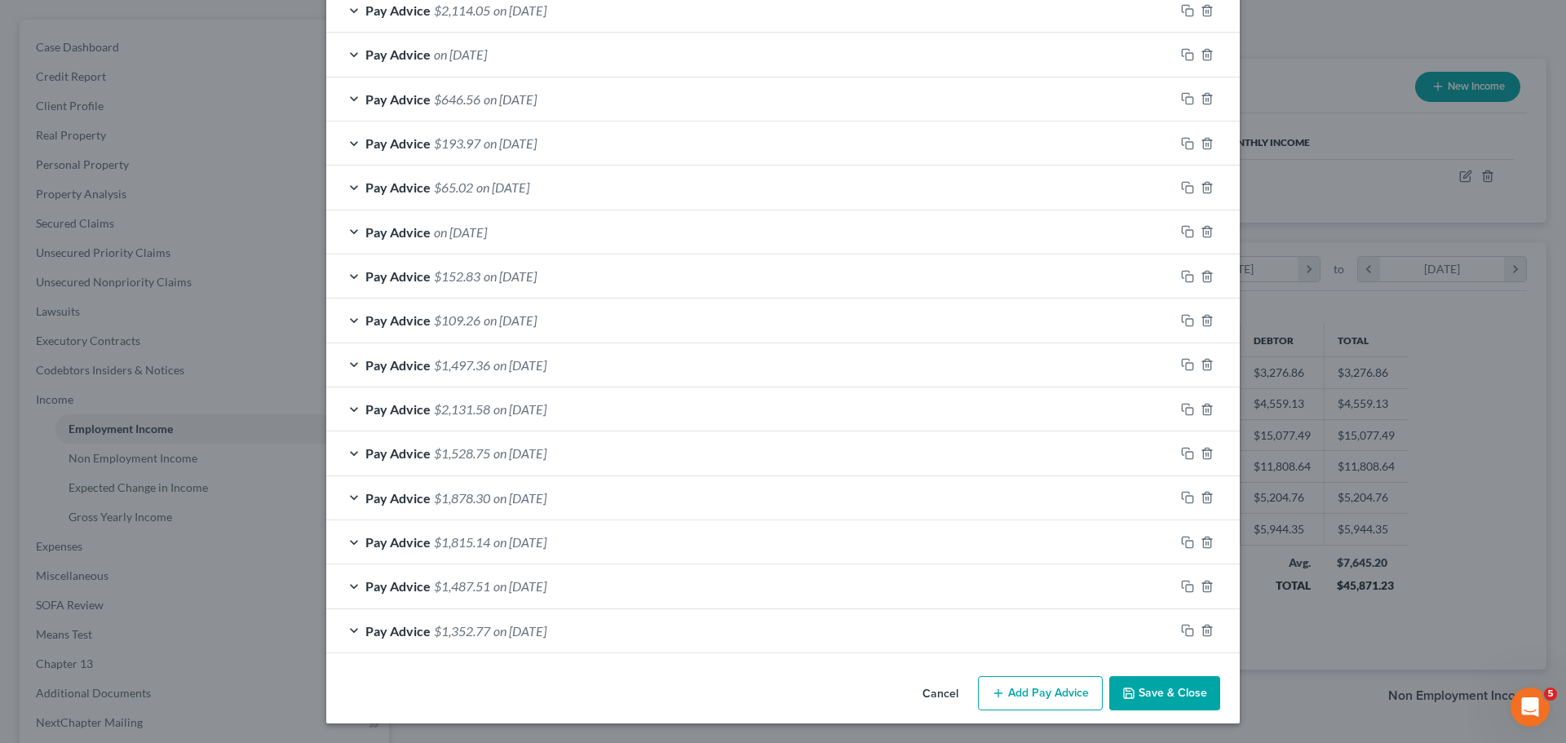
click at [1157, 691] on button "Save & Close" at bounding box center [1164, 693] width 111 height 34
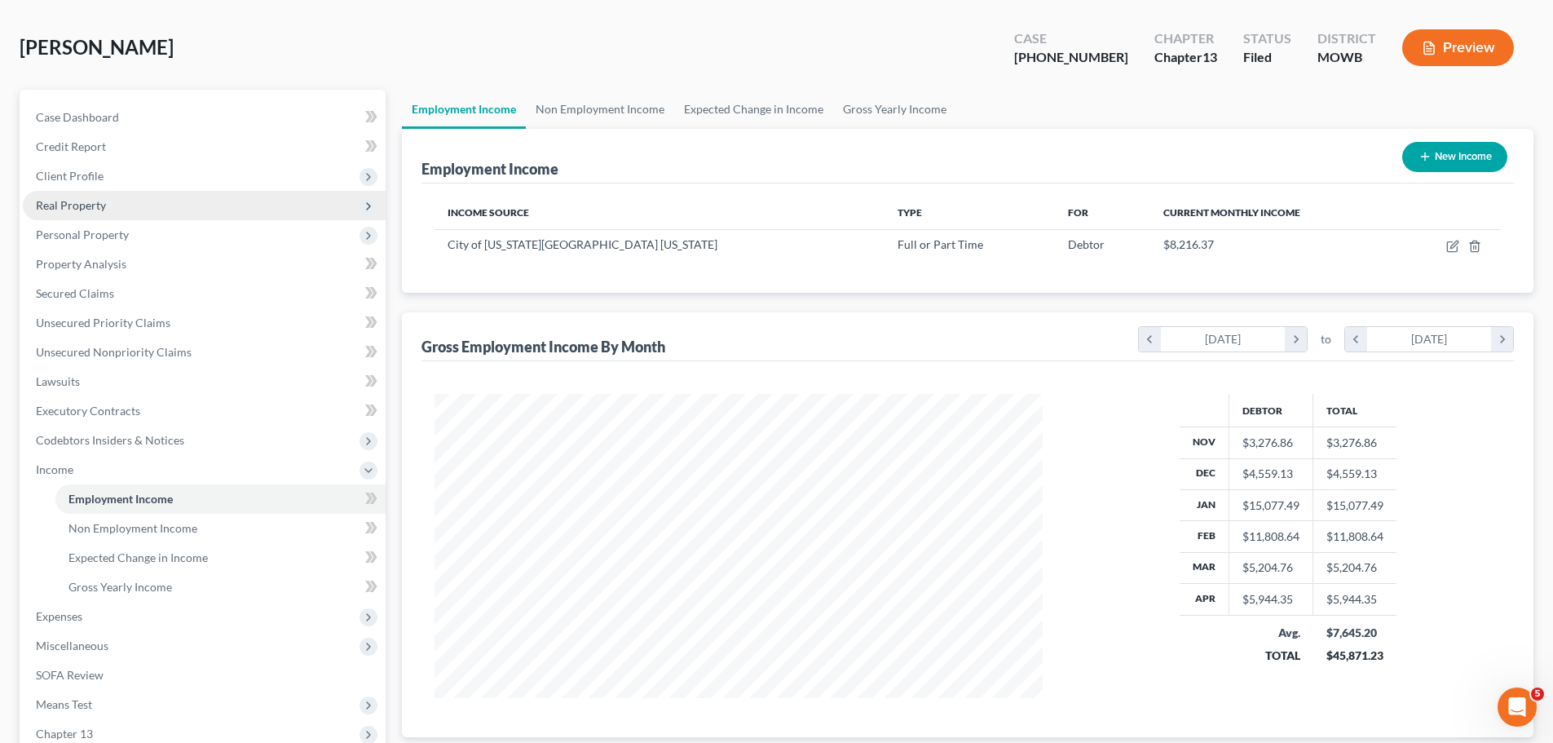
scroll to position [0, 0]
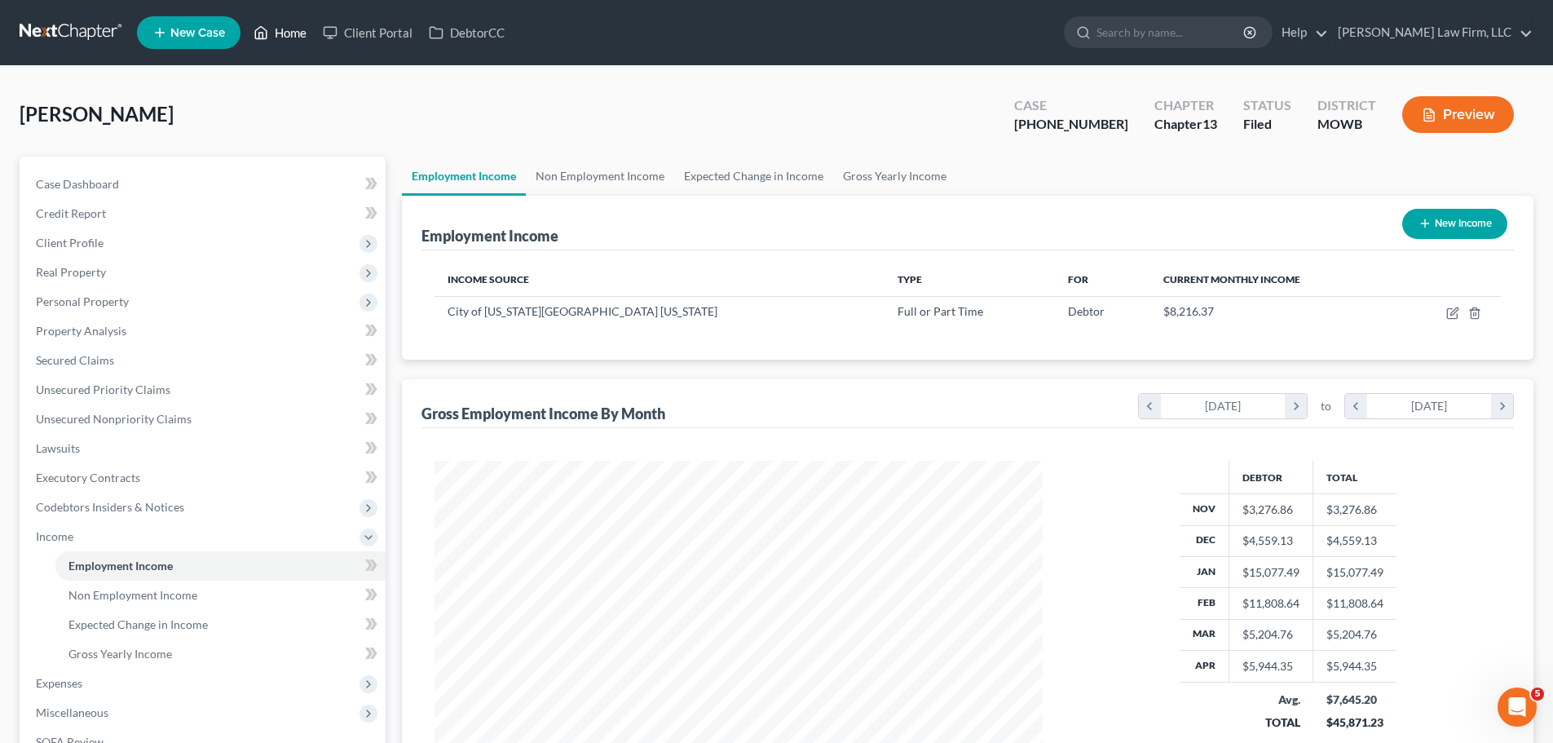
click at [285, 26] on link "Home" at bounding box center [279, 32] width 69 height 29
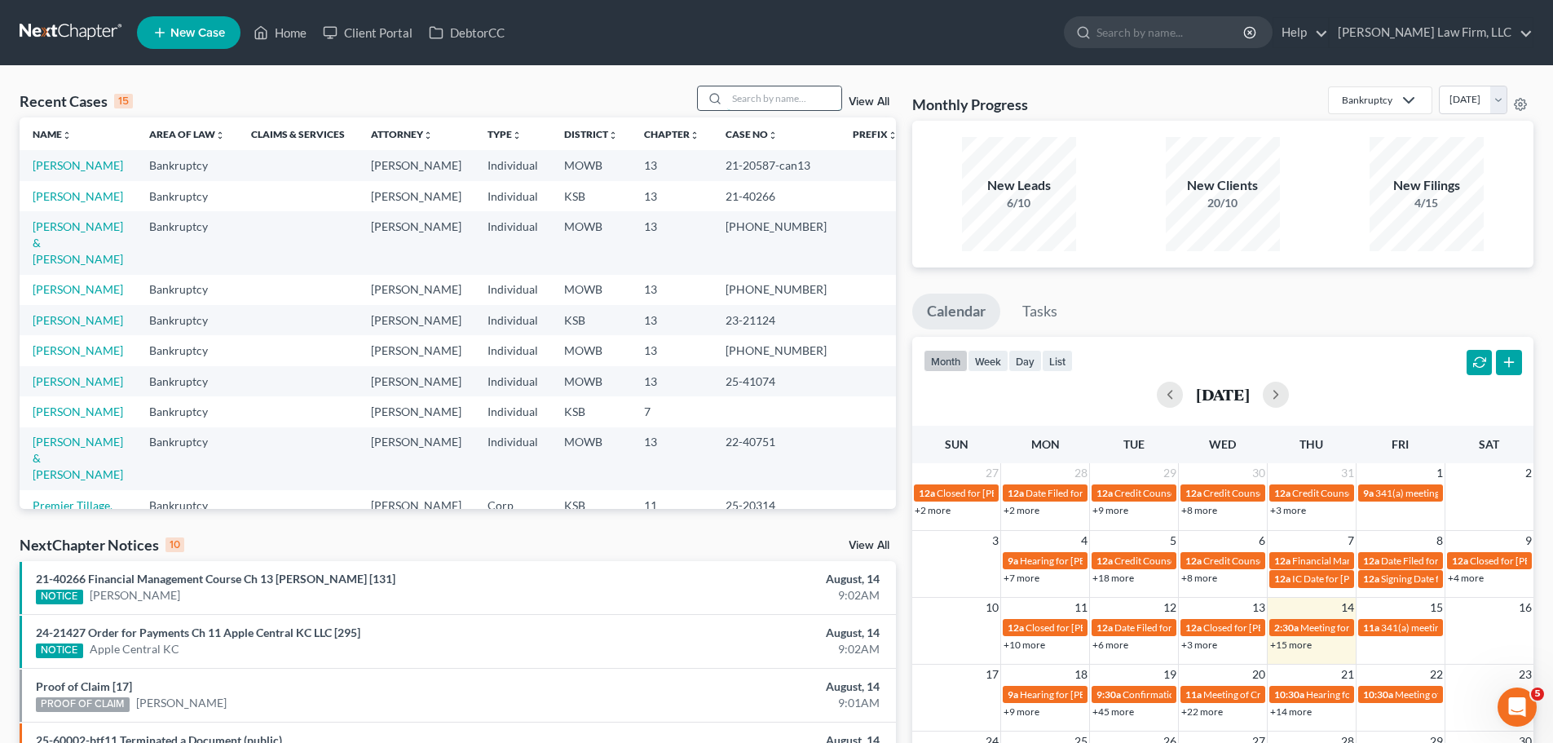
click at [774, 107] on input "search" at bounding box center [784, 98] width 114 height 24
type input "[PERSON_NAME]"
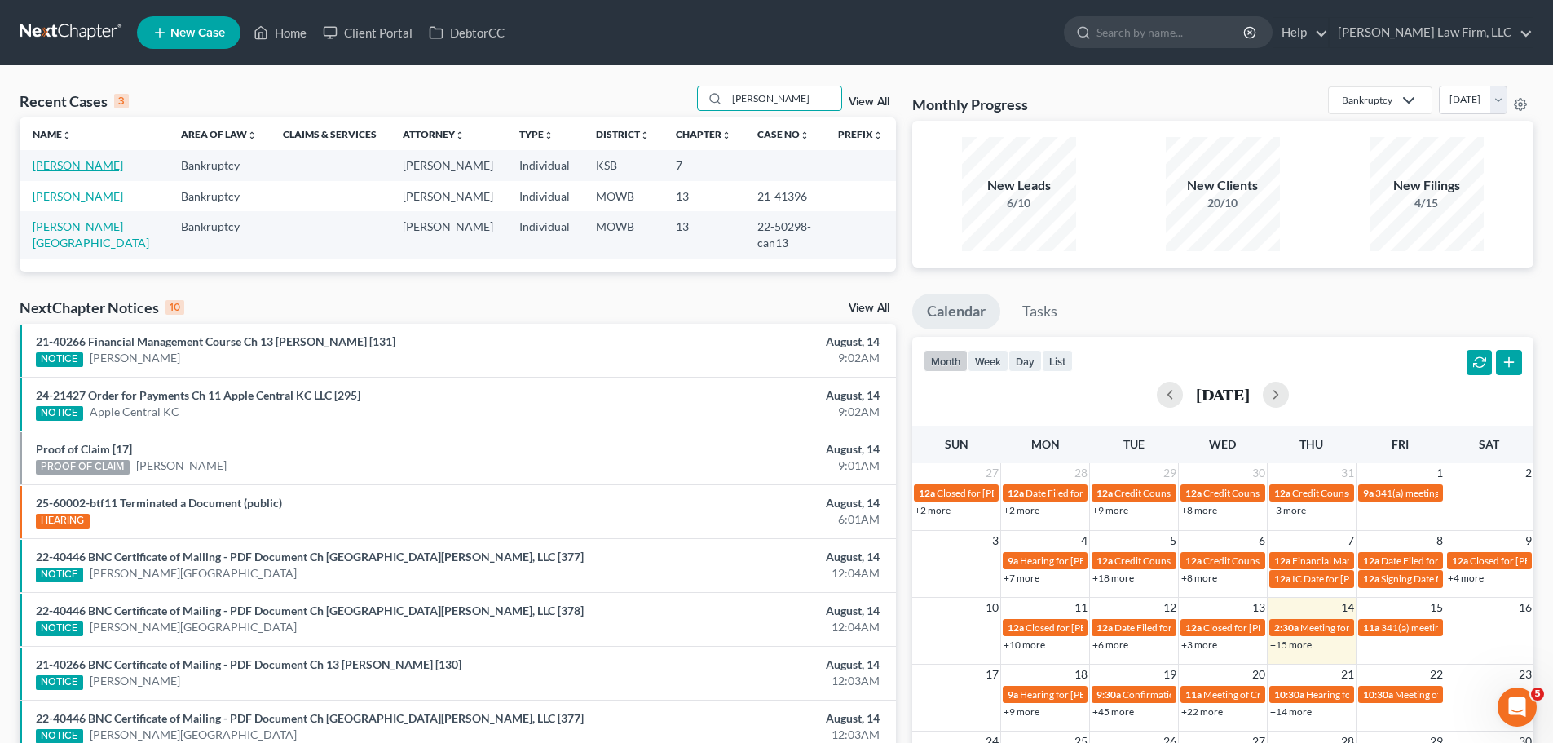
click at [77, 163] on link "[PERSON_NAME]" at bounding box center [78, 165] width 91 height 14
select select "4"
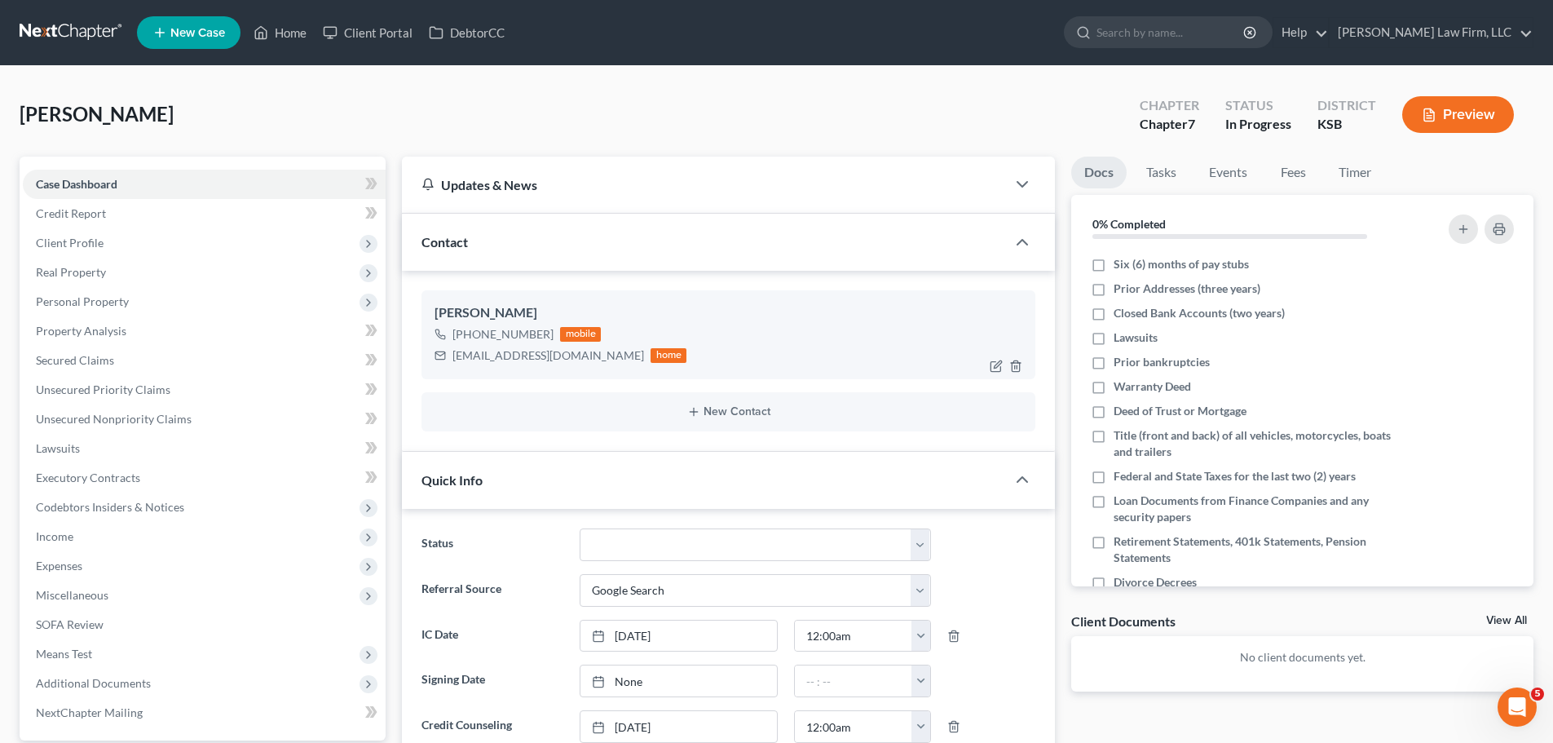
drag, startPoint x: 546, startPoint y: 331, endPoint x: 469, endPoint y: 339, distance: 77.9
click at [469, 339] on div "[PHONE_NUMBER]" at bounding box center [503, 334] width 101 height 16
copy div "[PHONE_NUMBER]"
